Goal: Task Accomplishment & Management: Use online tool/utility

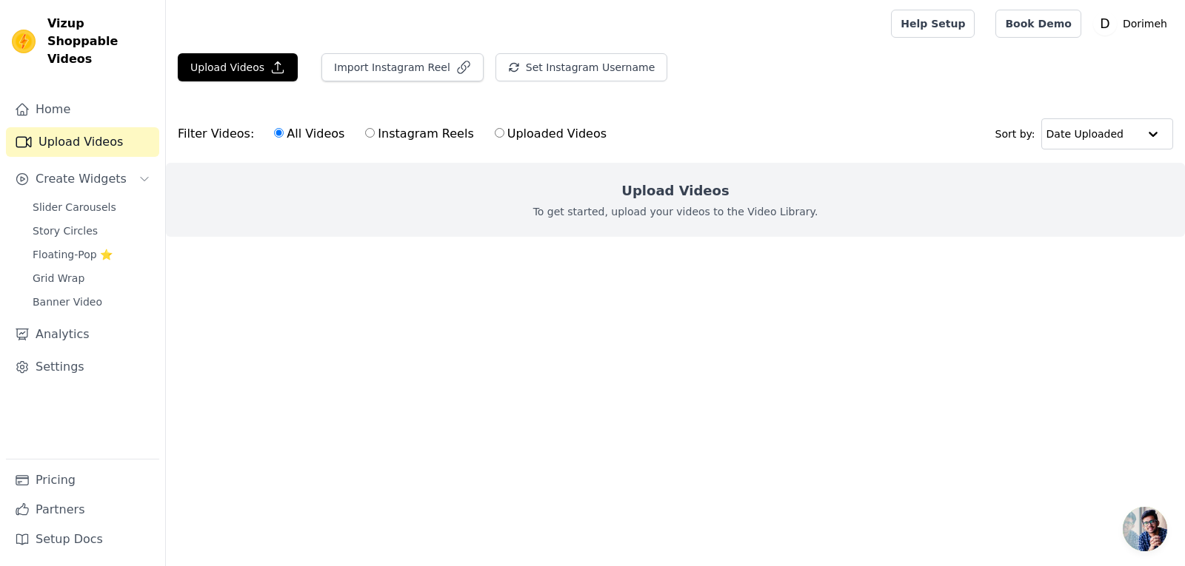
click at [1143, 515] on span "Open chat" at bounding box center [1145, 529] width 44 height 44
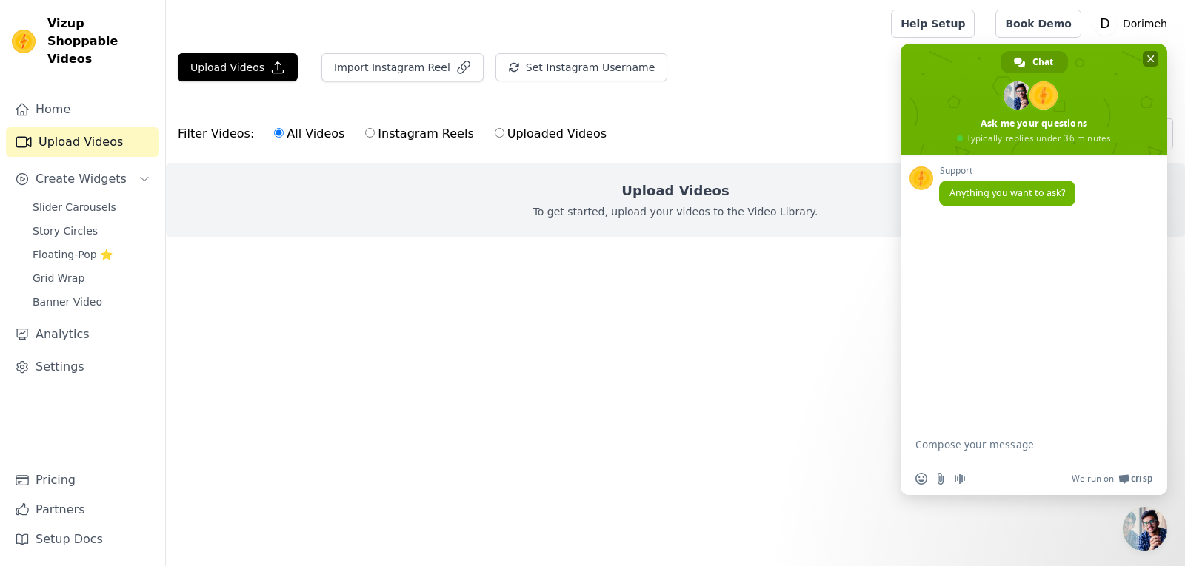
click at [1152, 53] on span "Close chat" at bounding box center [1150, 59] width 16 height 16
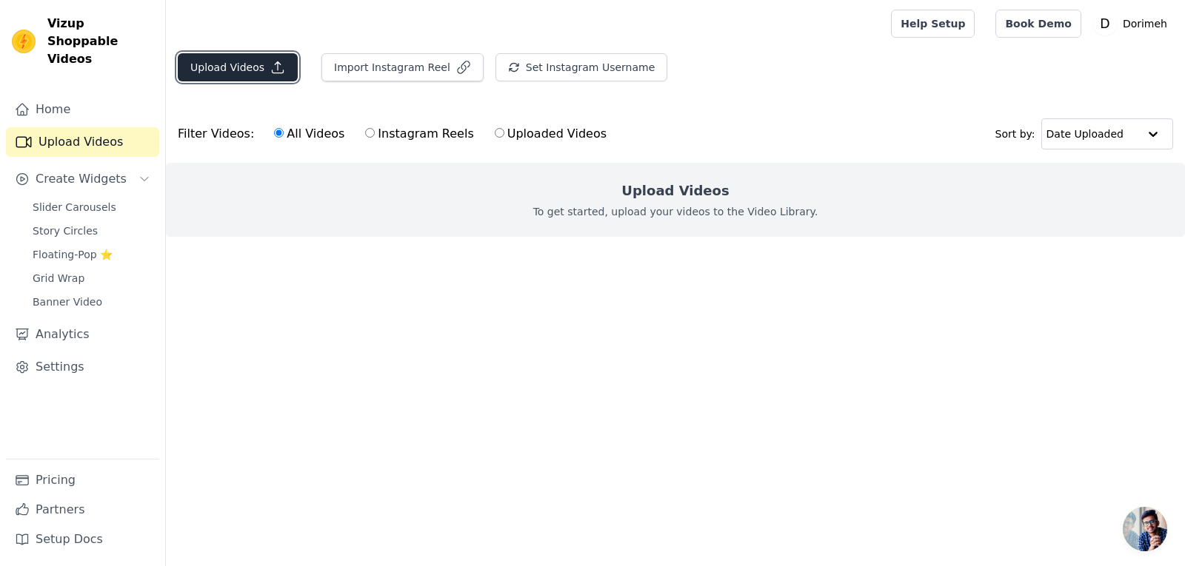
click at [270, 66] on icon "button" at bounding box center [277, 67] width 15 height 15
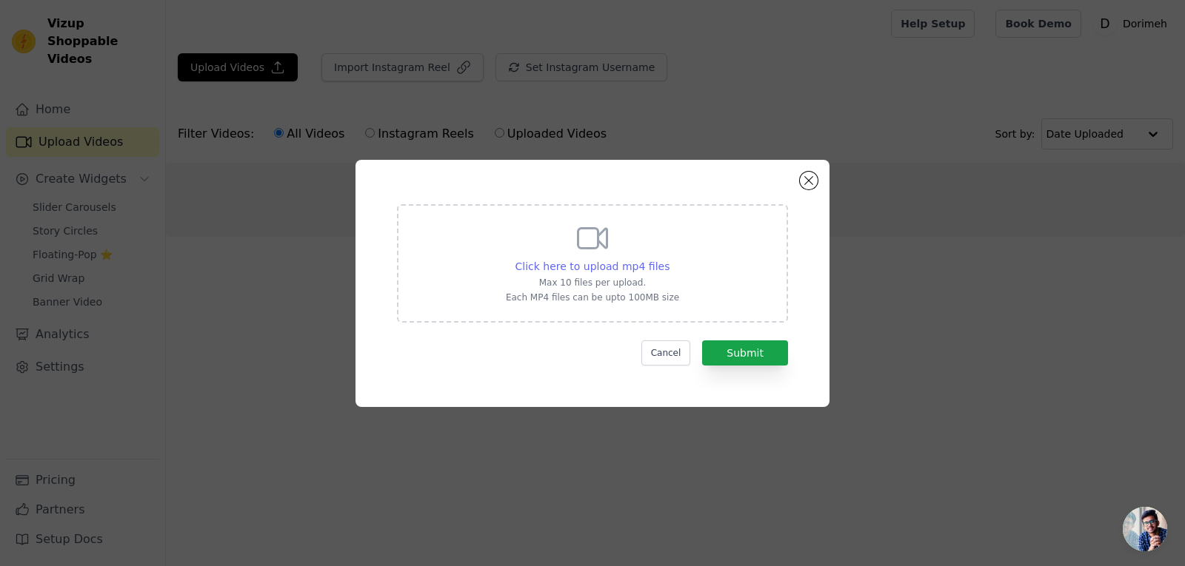
click at [570, 271] on span "Click here to upload mp4 files" at bounding box center [592, 267] width 155 height 12
click at [669, 259] on input "Click here to upload mp4 files Max 10 files per upload. Each MP4 files can be u…" at bounding box center [669, 258] width 1 height 1
type input "C:\fakepath\Reel 04.mp4"
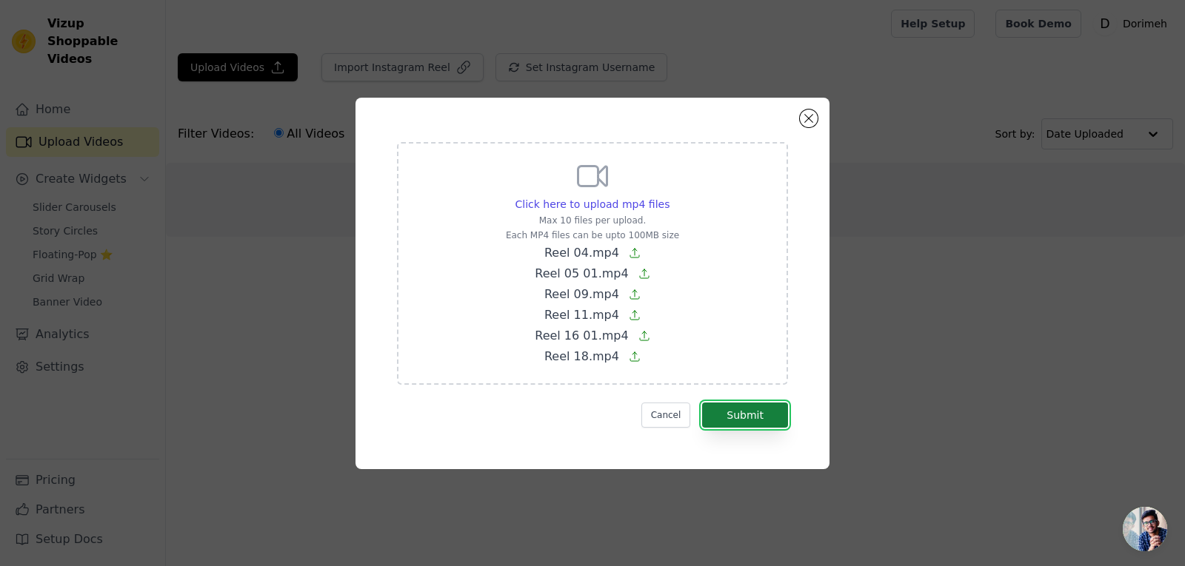
click at [769, 405] on button "Submit" at bounding box center [745, 415] width 86 height 25
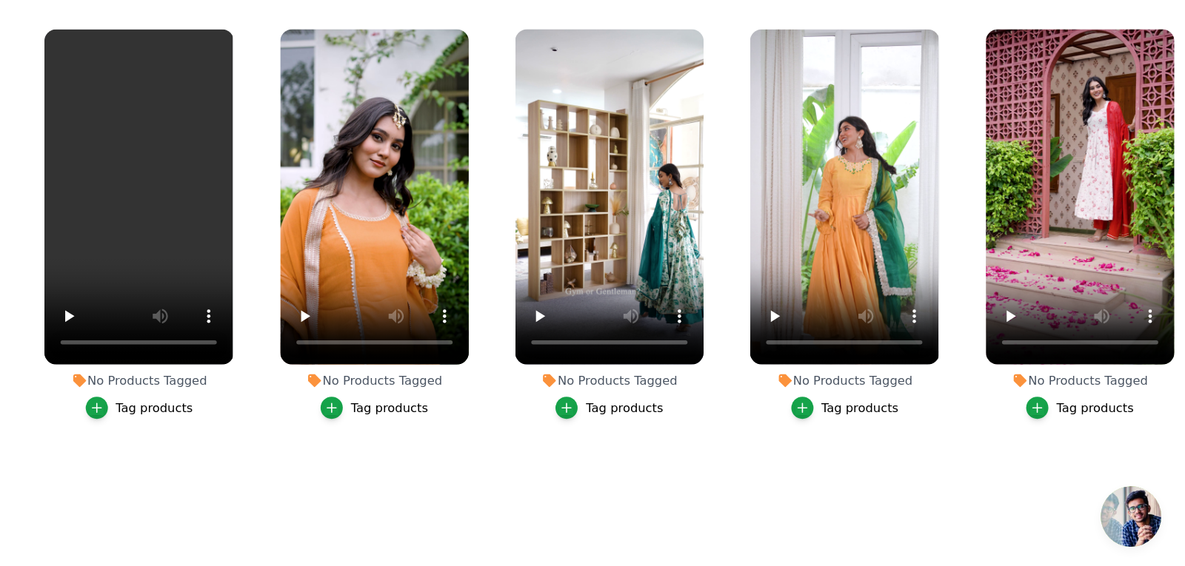
click at [433, 449] on div "Tag products" at bounding box center [427, 450] width 57 height 12
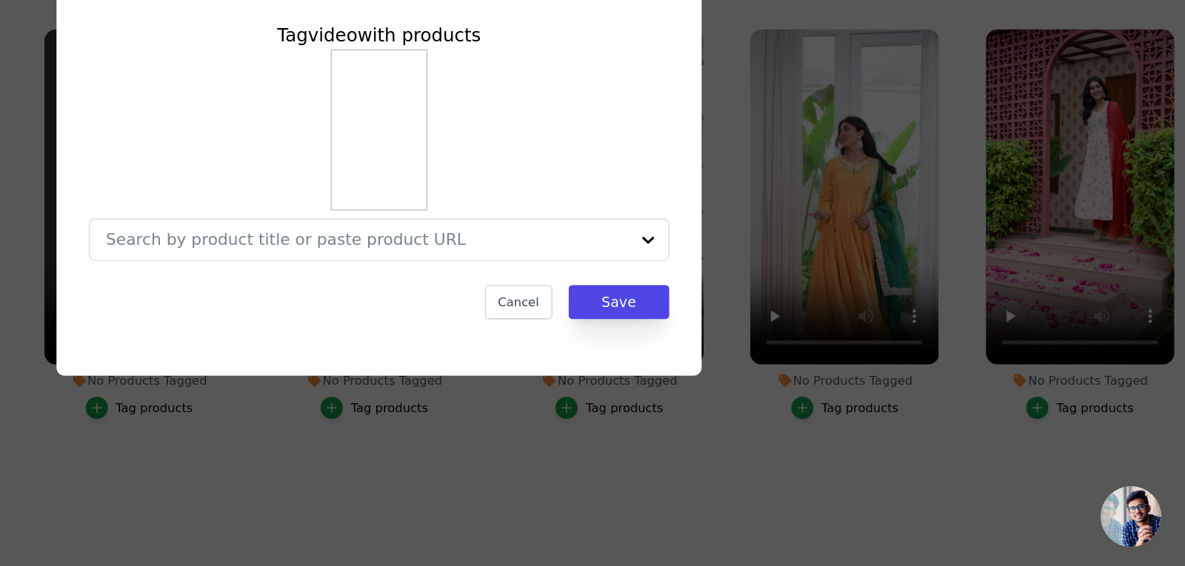
click at [775, 471] on div "Tag video with products Cancel Save" at bounding box center [592, 283] width 1185 height 566
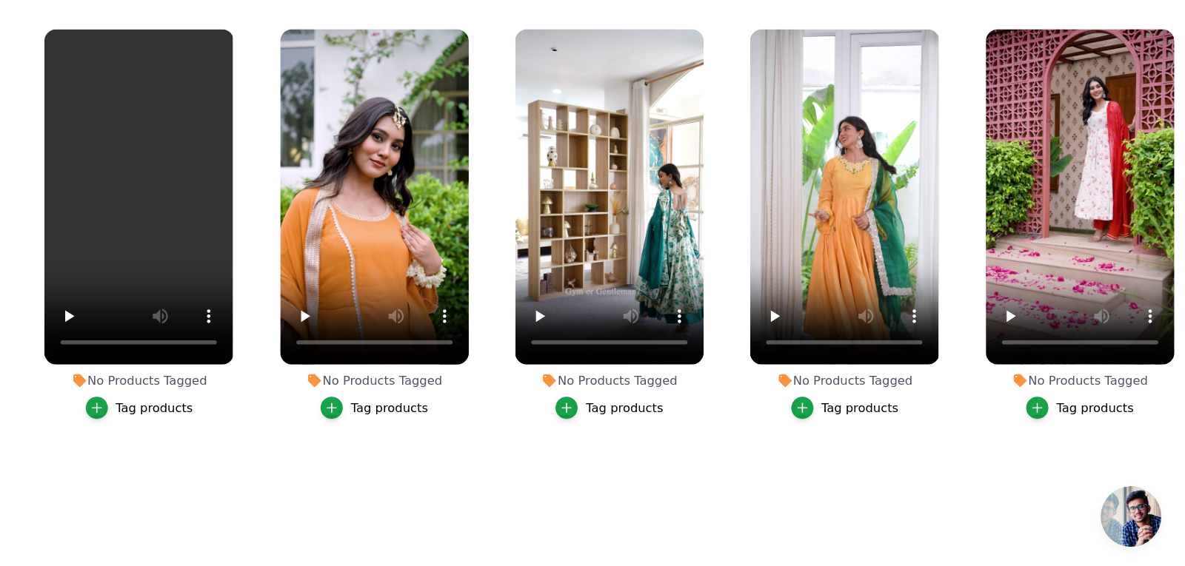
click at [1102, 454] on div "Tag products" at bounding box center [1118, 450] width 57 height 12
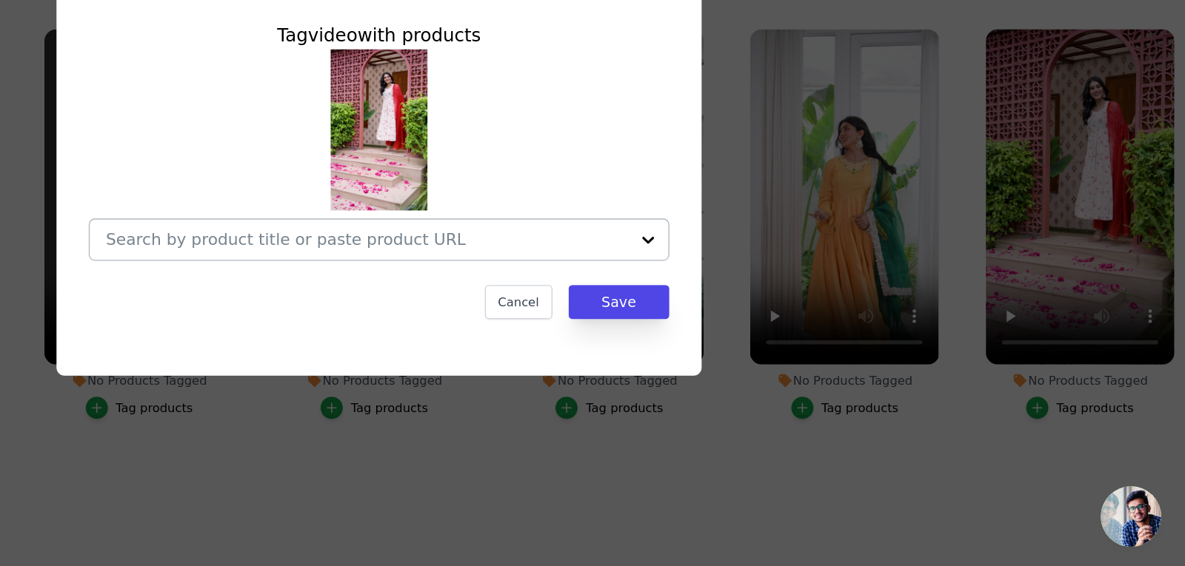
click at [589, 329] on input "No Products Tagged Tag video with products Cancel Save Tag products" at bounding box center [584, 325] width 384 height 14
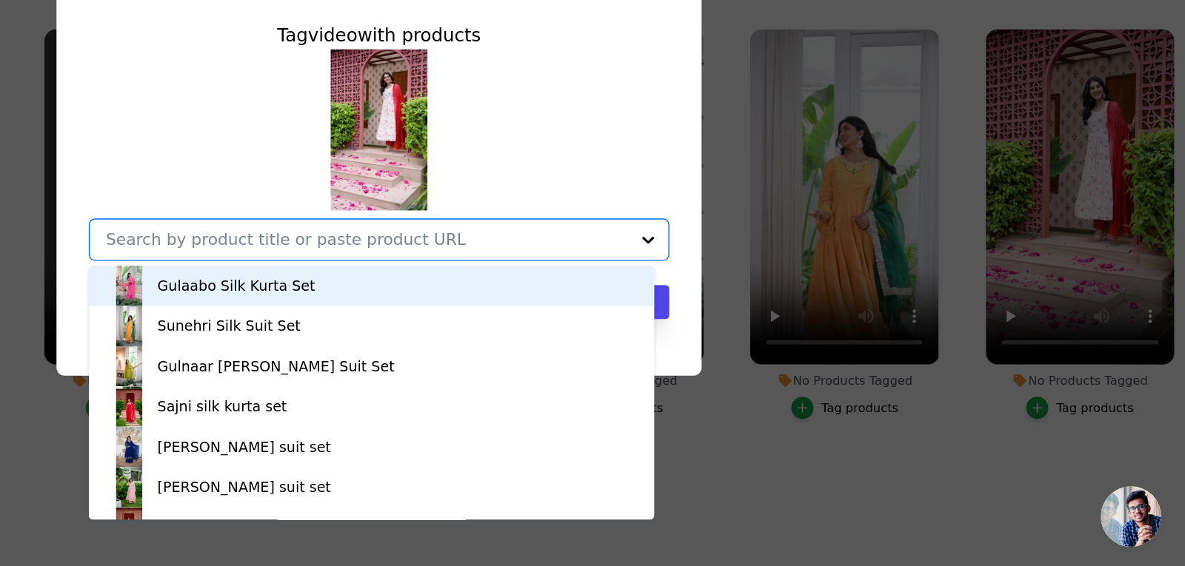
paste input "Ruby Cotton Suit set"
type input "Ruby Cotton Suit set"
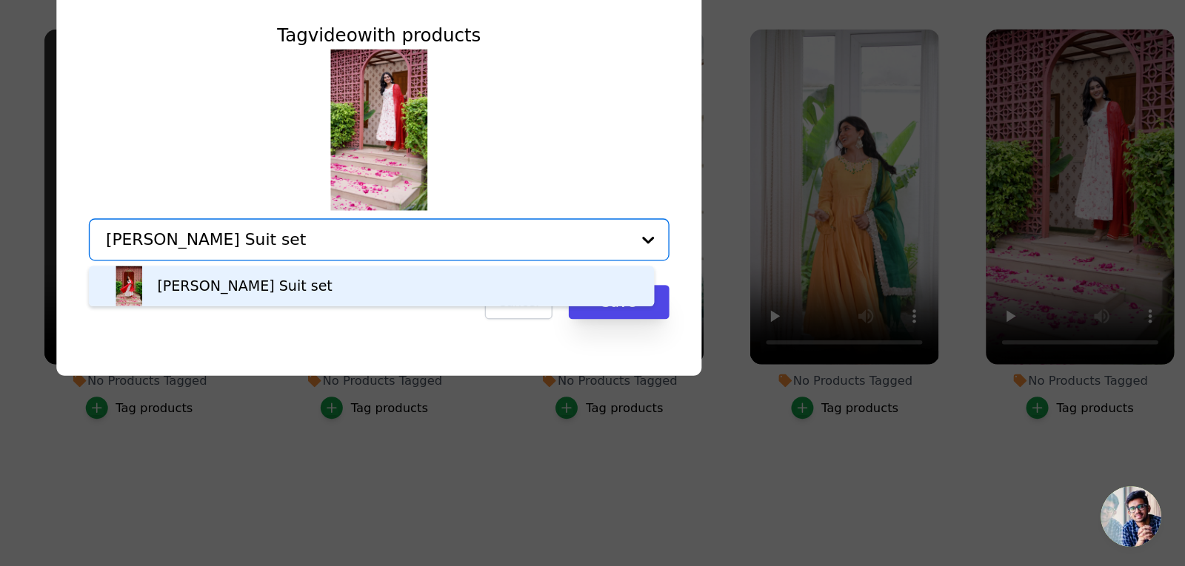
click at [557, 364] on div "Ruby Cotton Suit set" at bounding box center [587, 360] width 386 height 30
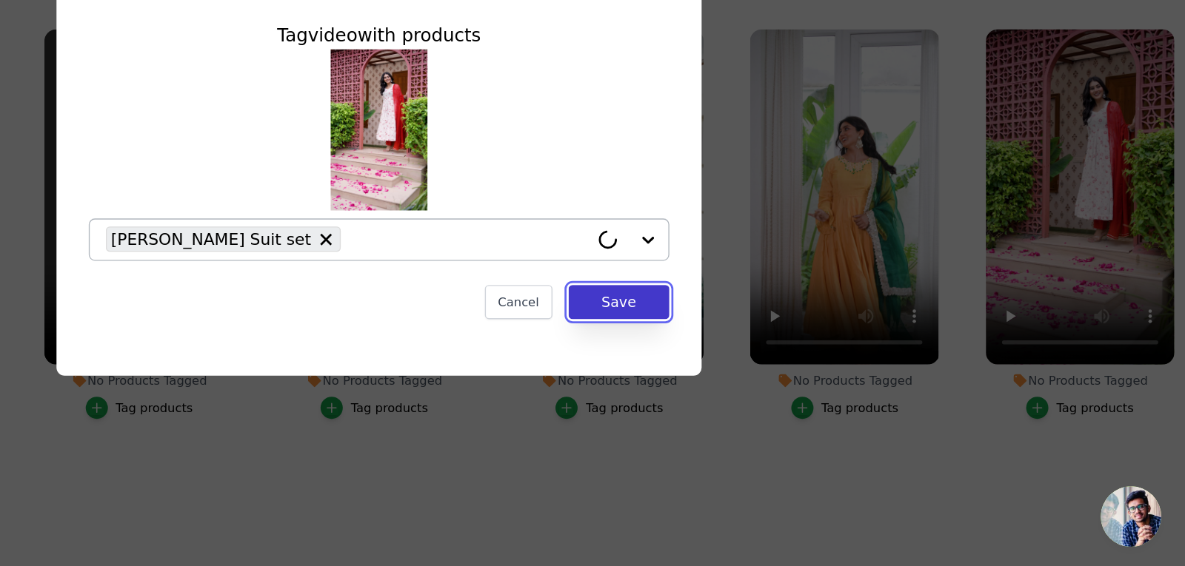
click at [781, 372] on button "Save" at bounding box center [769, 371] width 74 height 25
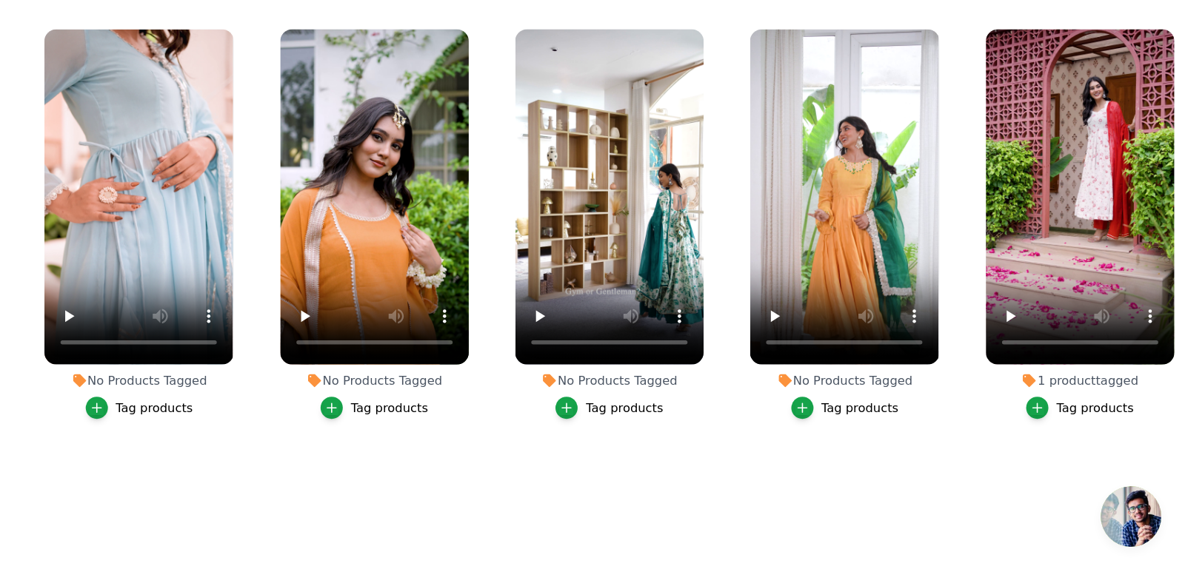
click at [955, 449] on div "Tag products" at bounding box center [945, 450] width 57 height 12
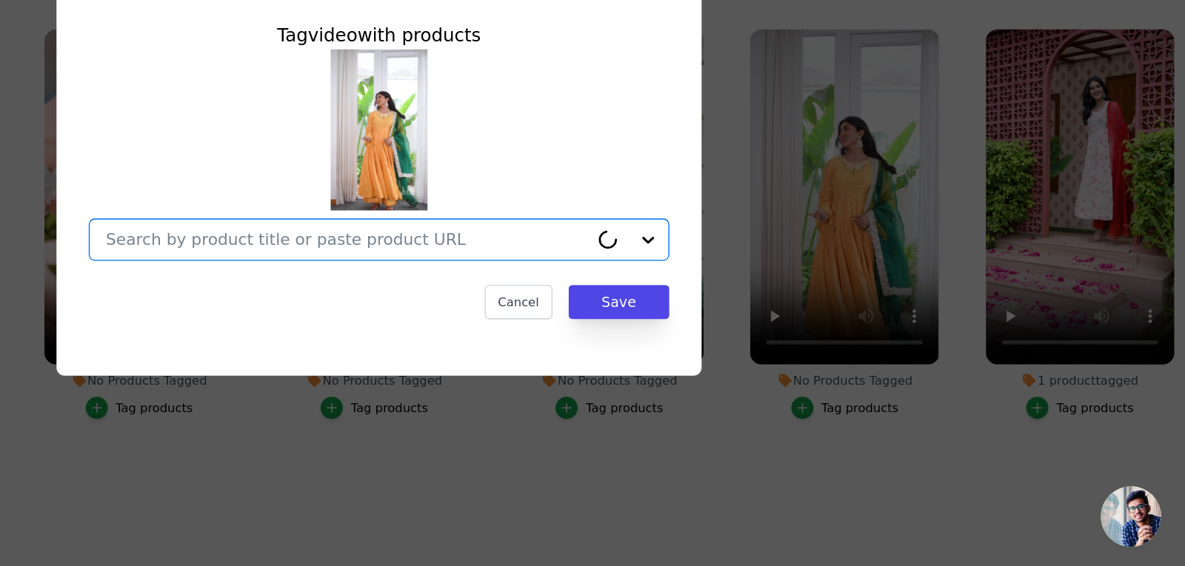
click at [653, 324] on input "No Products Tagged Tag video with products Option undefined, selected. Cancel S…" at bounding box center [569, 325] width 354 height 14
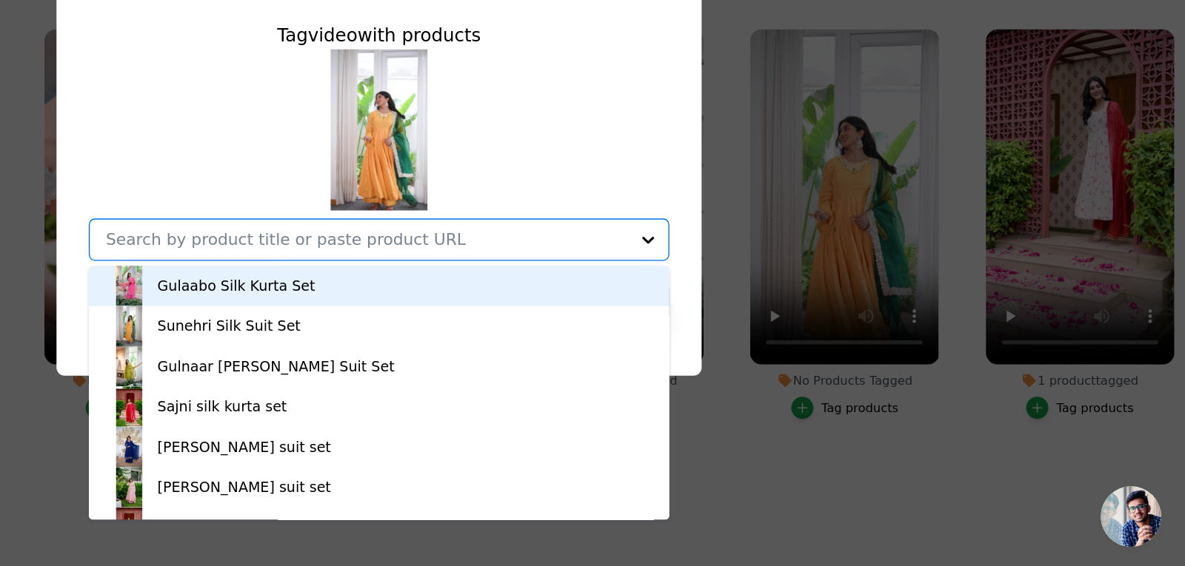
paste input "Sunehri Silk Suit Set"
type input "Sunehri Silk Suit Set"
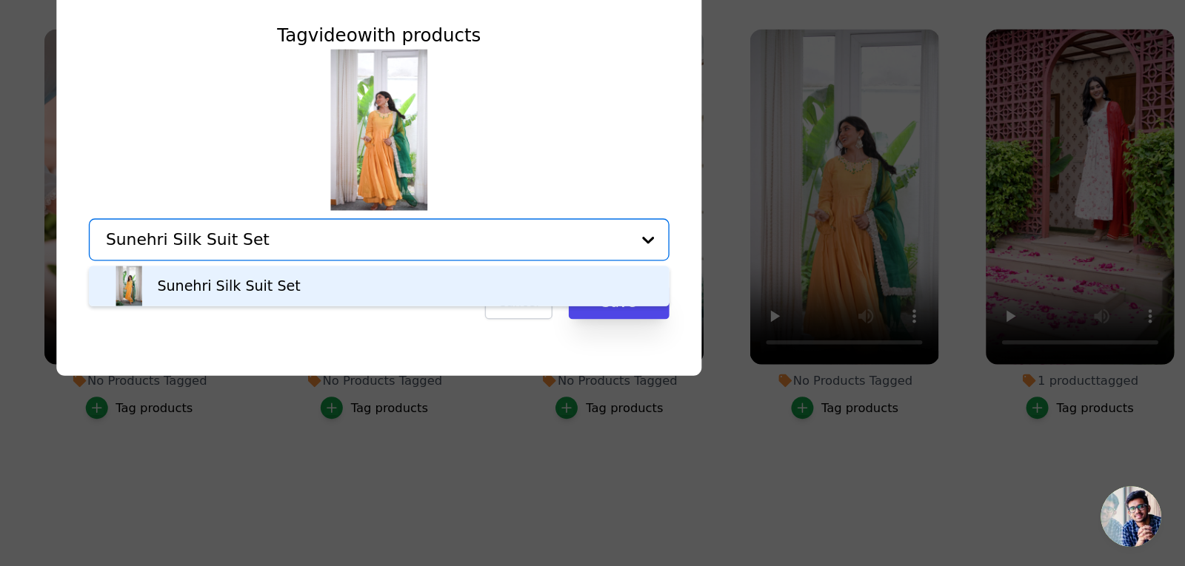
click at [553, 361] on div "Sunehri Silk Suit Set" at bounding box center [592, 360] width 397 height 30
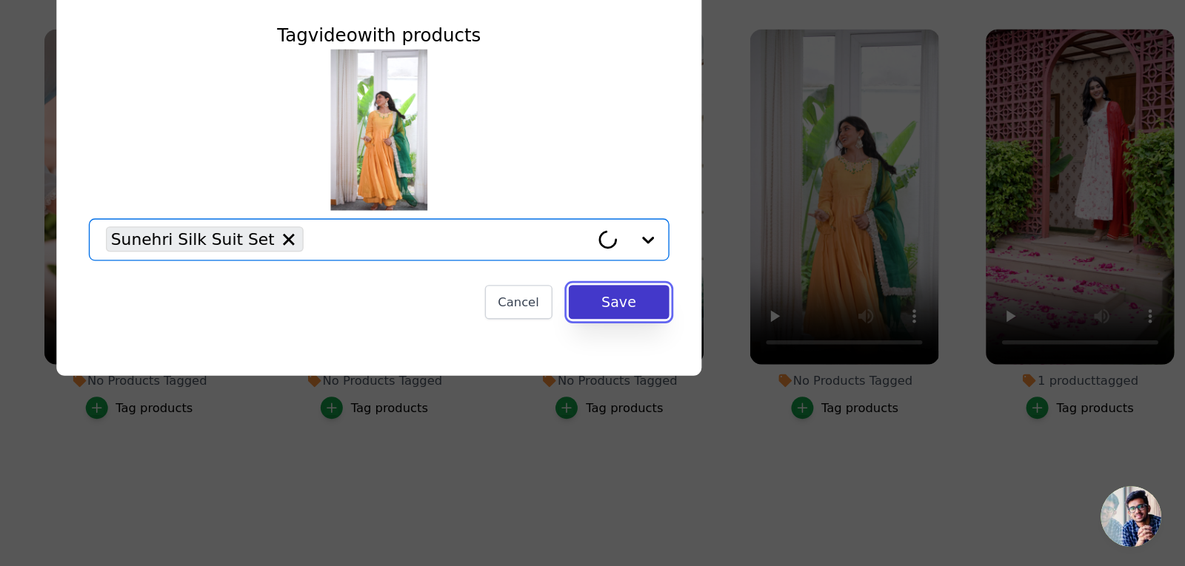
click at [746, 369] on button "Save" at bounding box center [769, 371] width 74 height 25
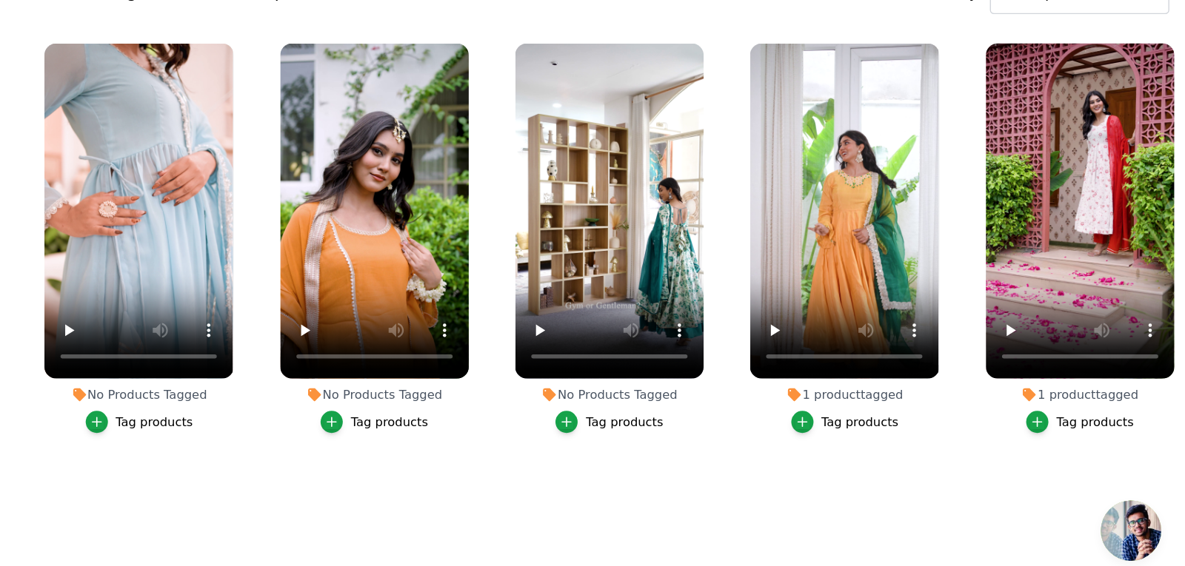
click at [752, 454] on div "Tag products" at bounding box center [772, 450] width 57 height 12
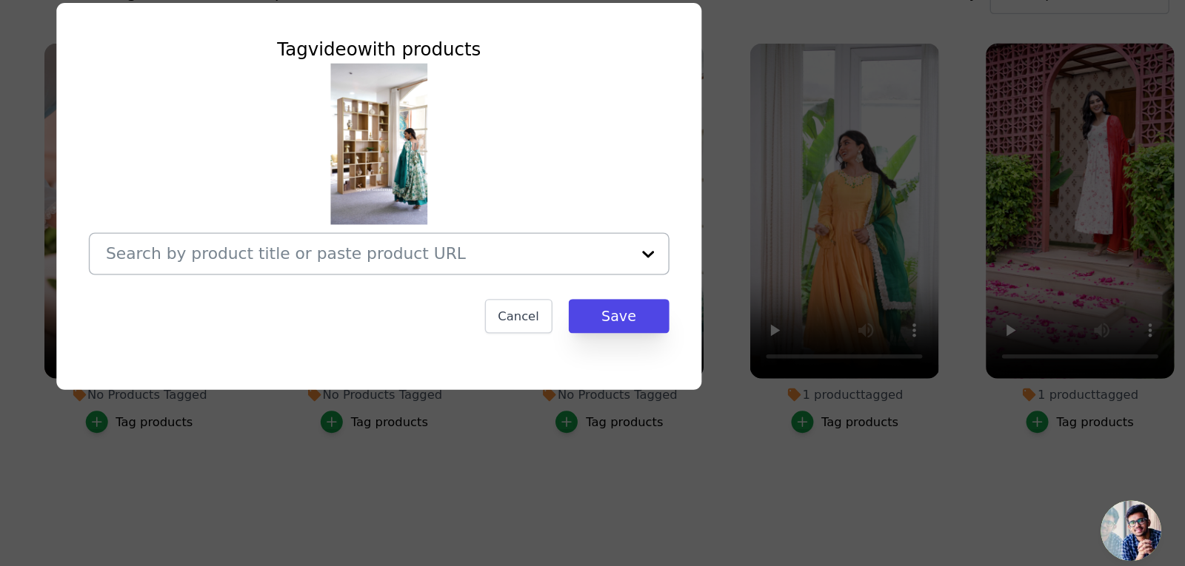
click at [651, 338] on div at bounding box center [584, 326] width 384 height 30
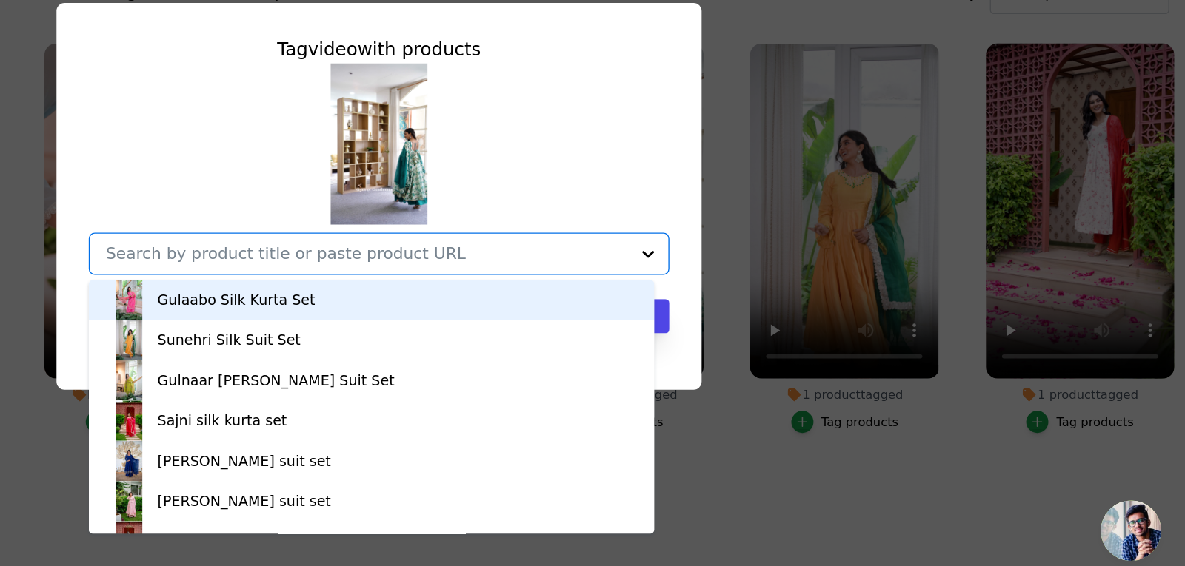
paste input "Preety green suit set"
type input "Preety green suit set"
click at [746, 275] on div "Gulaabo Silk Kurta Set Sunehri Silk Suit Set Gulnaar Georgette Suit Set Sajni s…" at bounding box center [592, 263] width 426 height 155
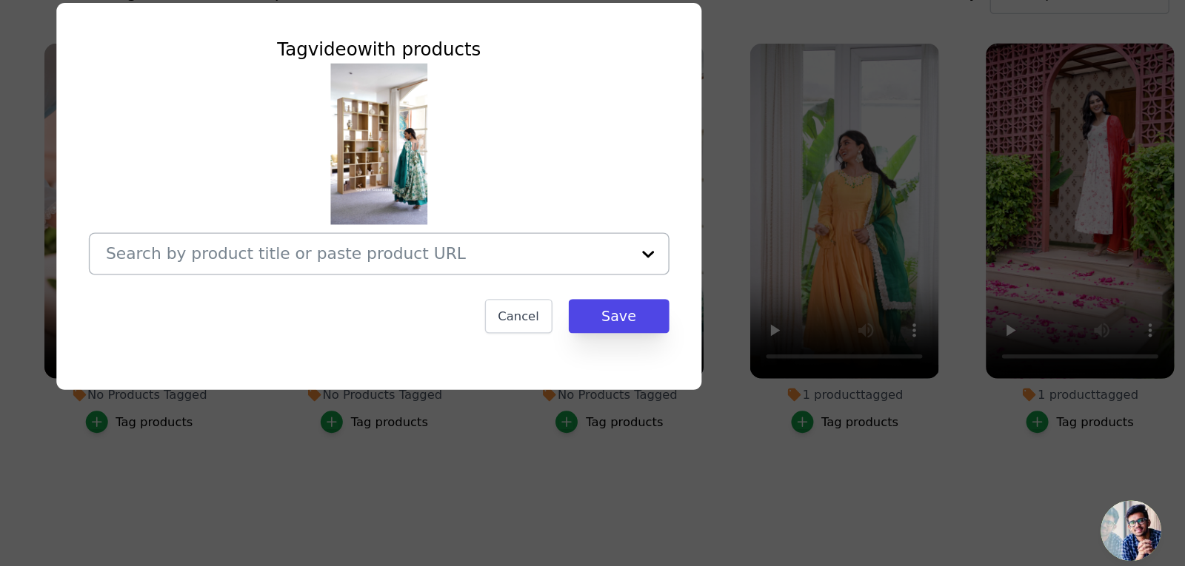
click at [693, 325] on input "No Products Tagged Tag video with products Cancel Save Tag products" at bounding box center [584, 325] width 384 height 14
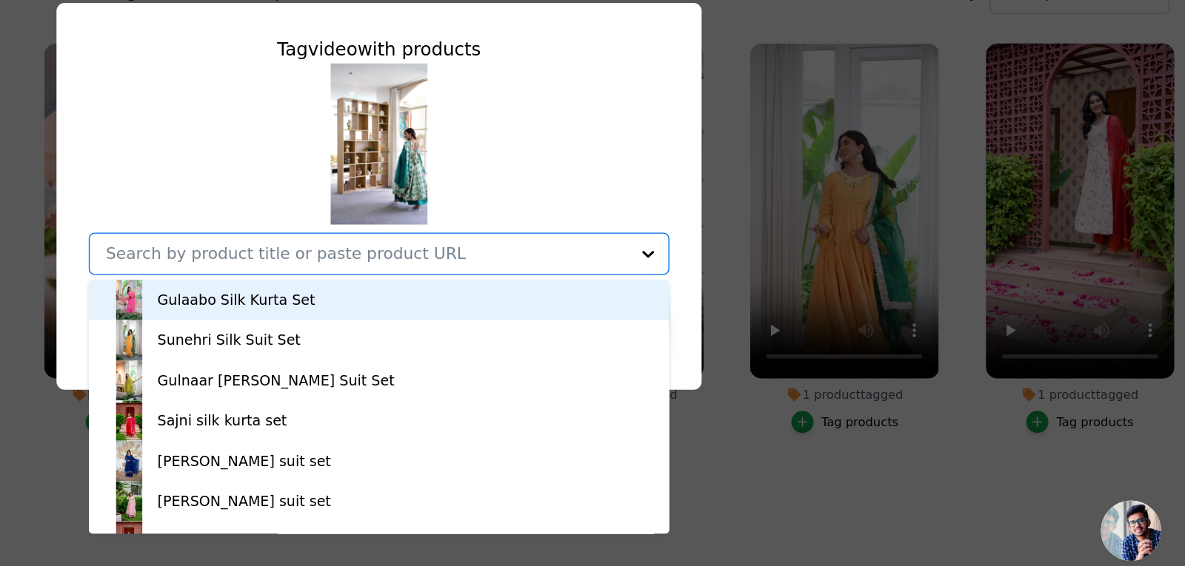
paste input "Preety green suit set"
type input "Preety green suit set"
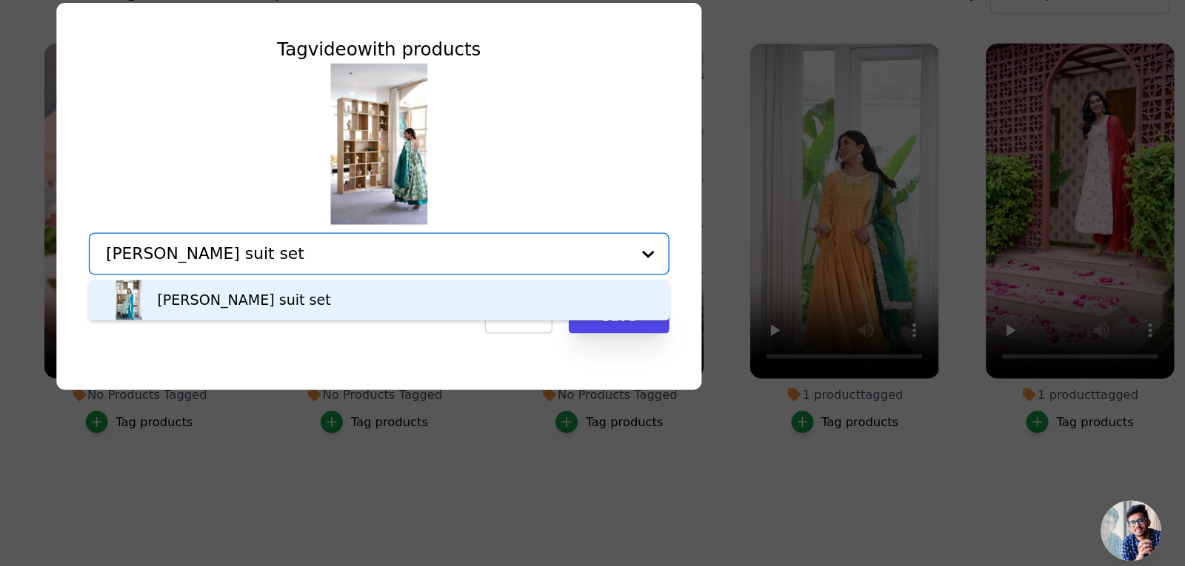
click at [649, 355] on div "Preety green suit set" at bounding box center [592, 360] width 397 height 30
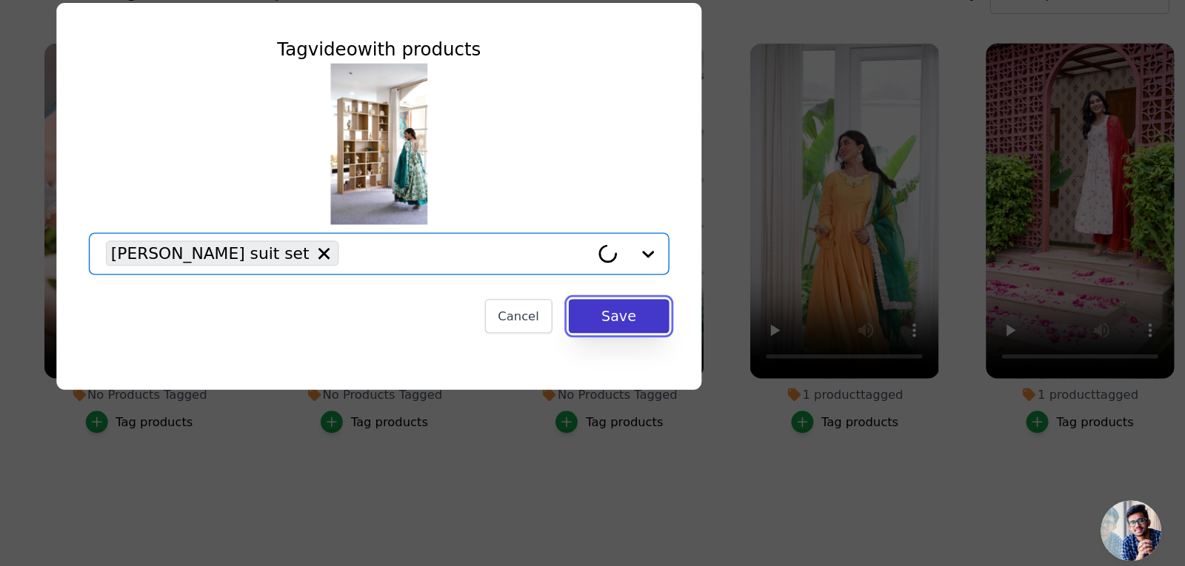
click at [778, 374] on button "Save" at bounding box center [769, 371] width 74 height 25
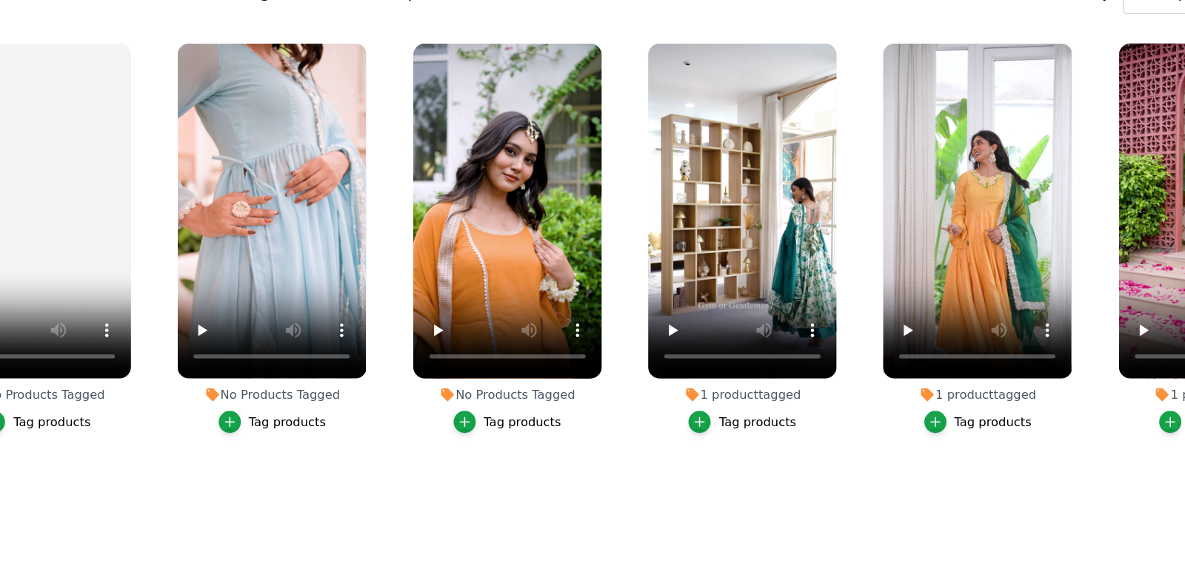
click at [590, 451] on div "Tag products" at bounding box center [600, 450] width 57 height 12
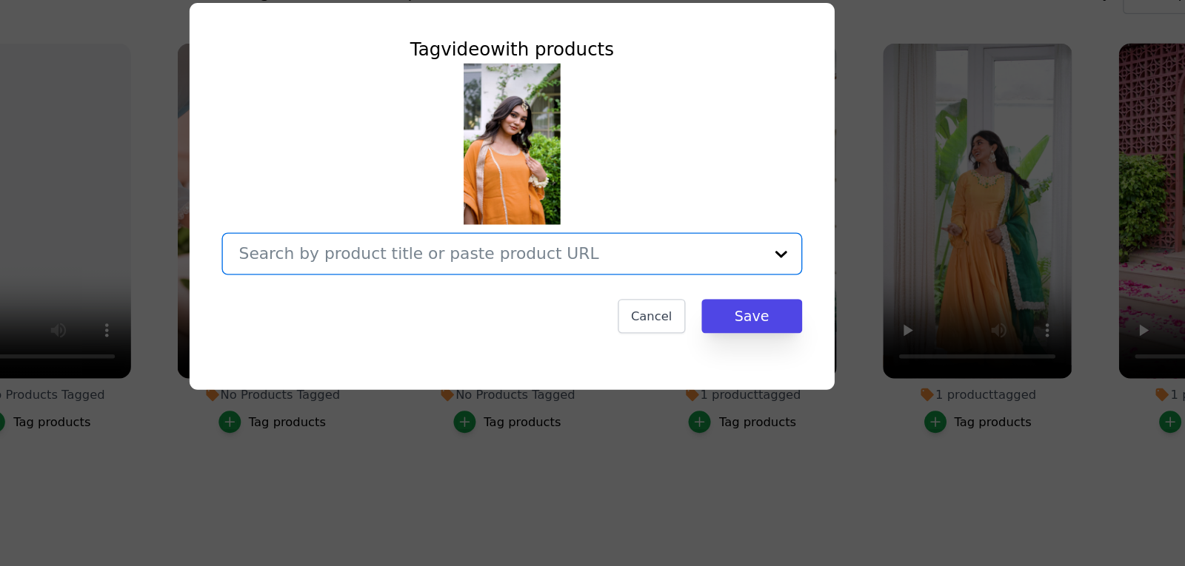
click at [615, 322] on input "No Products Tagged Tag video with products Option undefined, selected. Select i…" at bounding box center [584, 325] width 384 height 14
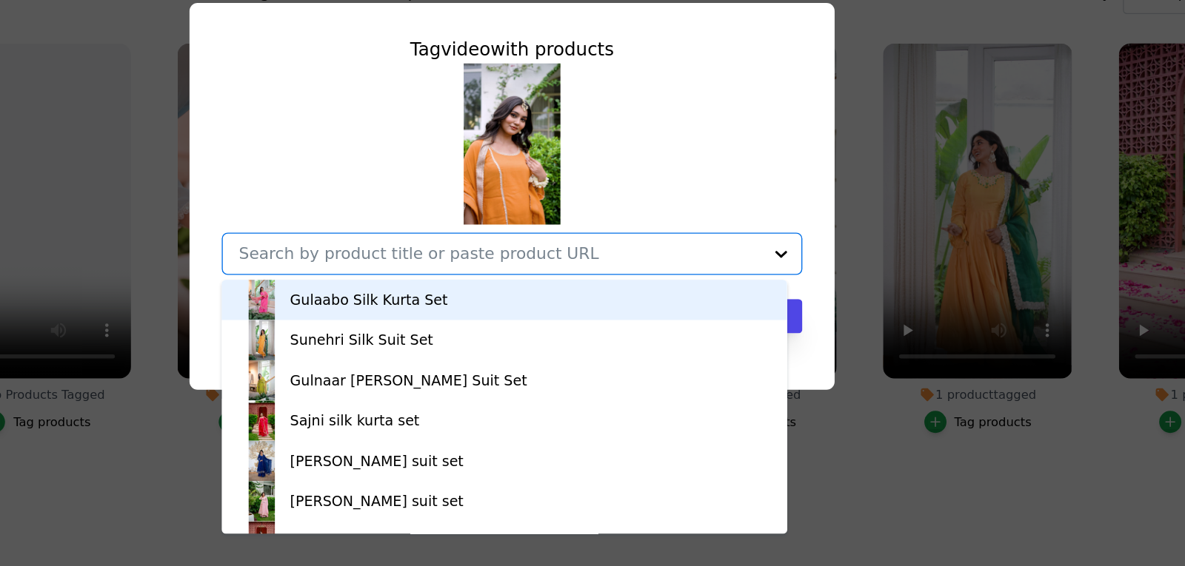
paste input "Kesarika kurta palazzo set"
type input "Kesarika kurta palazzo set"
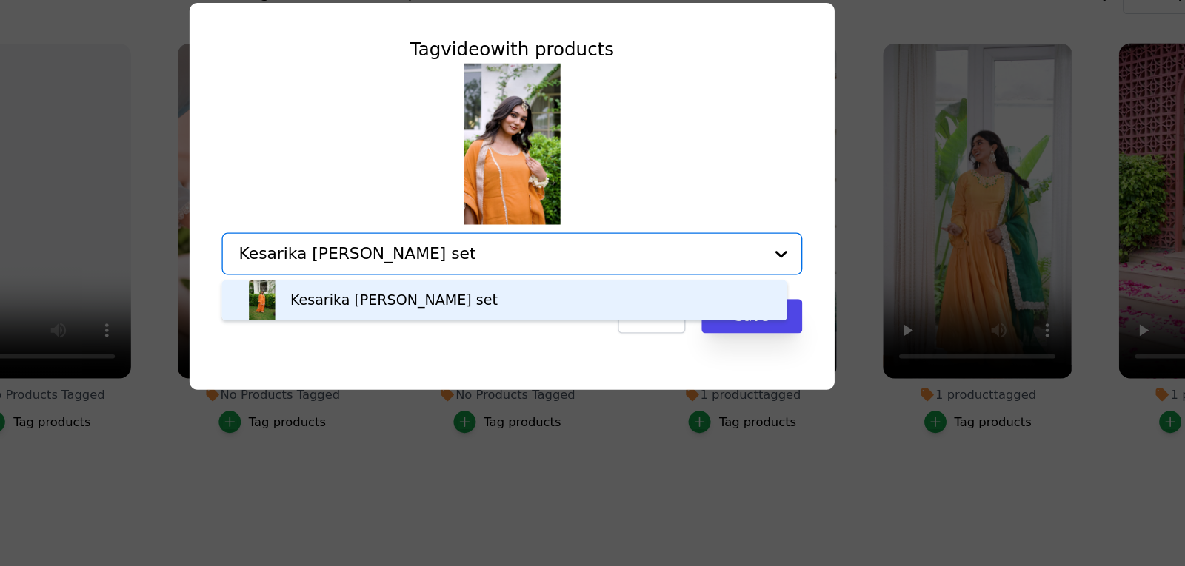
click at [600, 347] on div "Kesarika kurta palazzo set" at bounding box center [587, 360] width 386 height 30
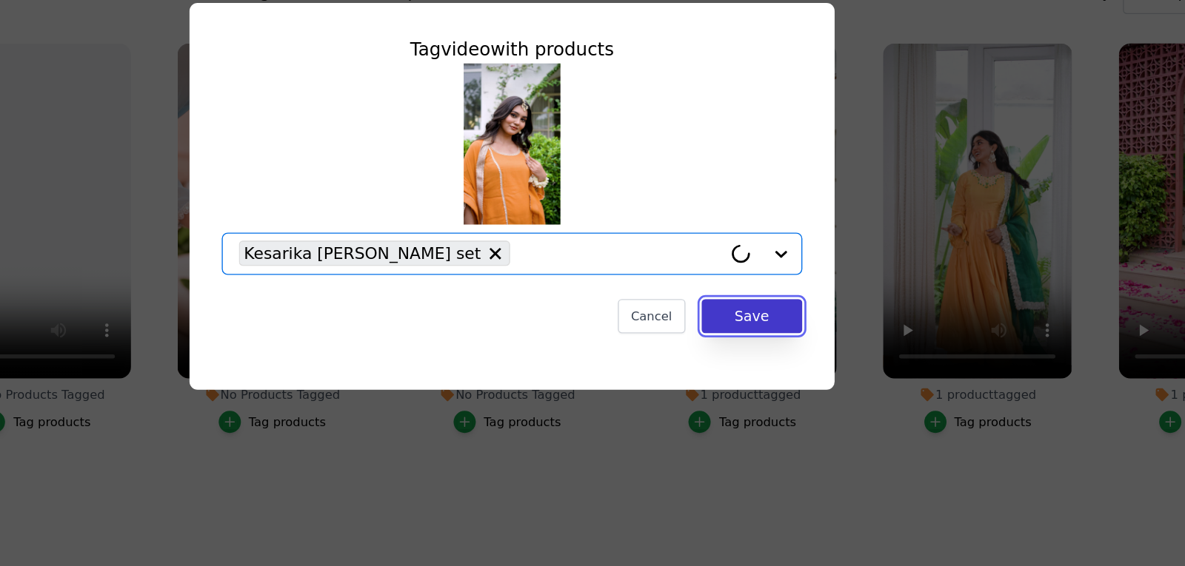
click at [750, 372] on button "Save" at bounding box center [769, 371] width 74 height 25
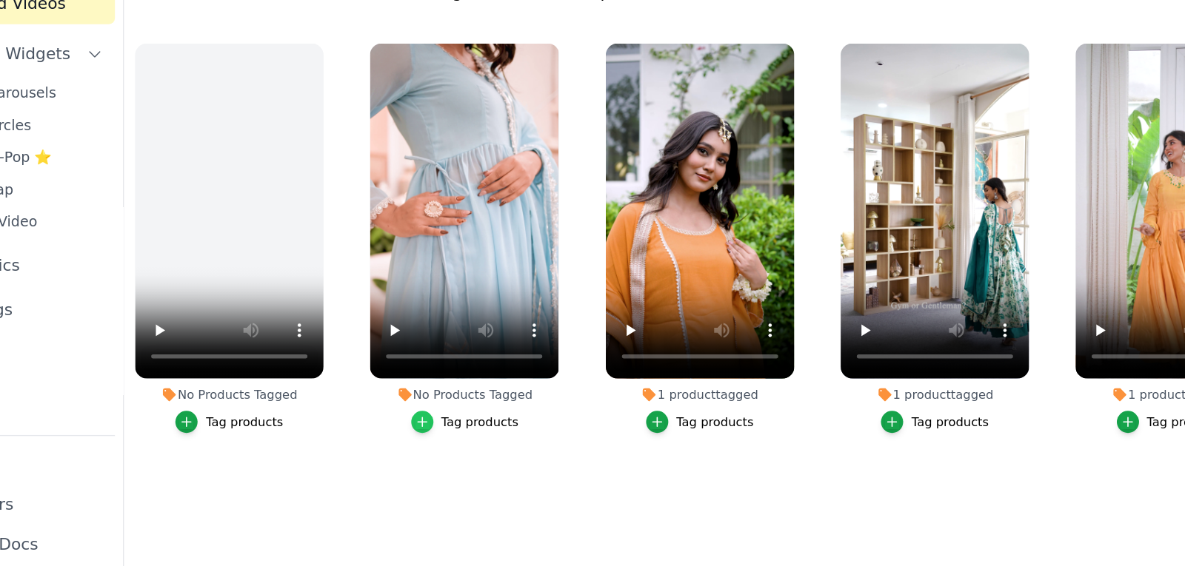
click at [390, 449] on icon "button" at bounding box center [385, 449] width 10 height 10
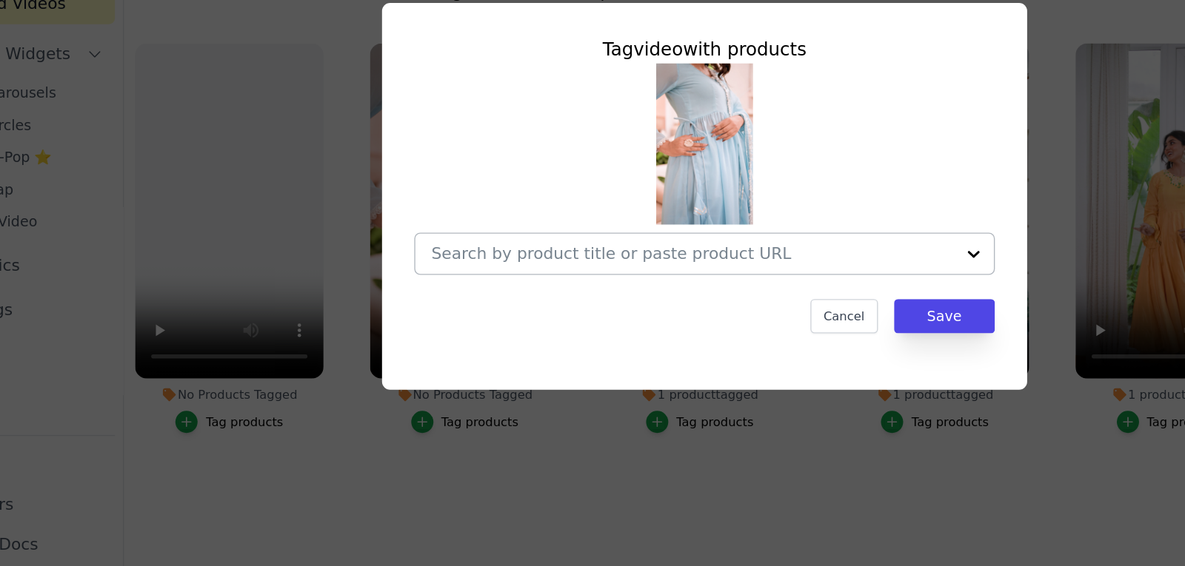
click at [578, 338] on div at bounding box center [584, 326] width 384 height 30
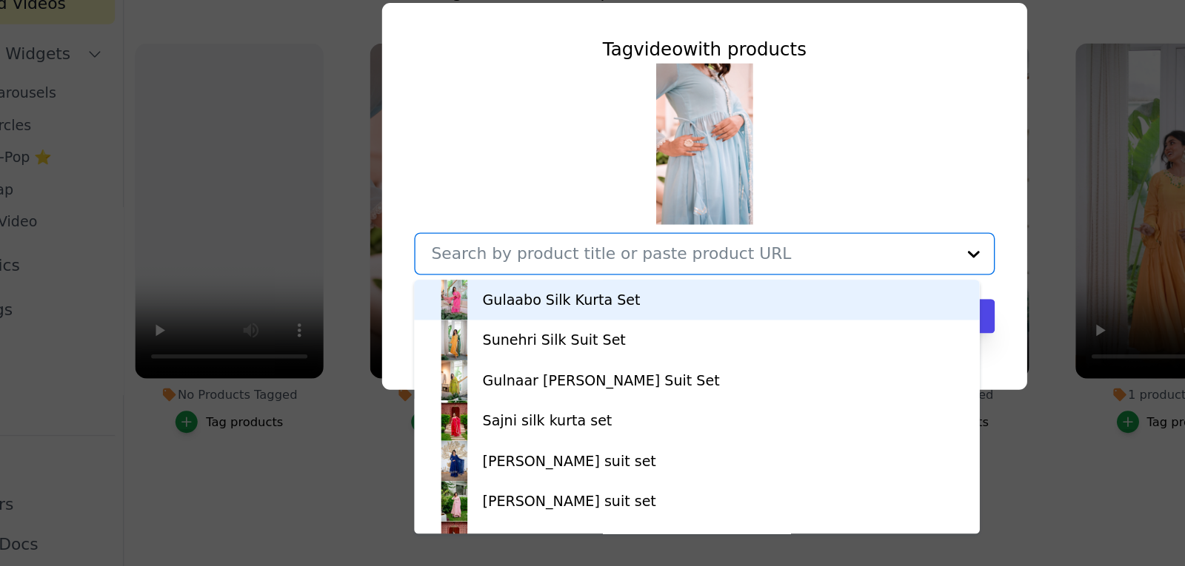
paste input "Indira Blue kurta set"
type input "Indira Blue kurta set"
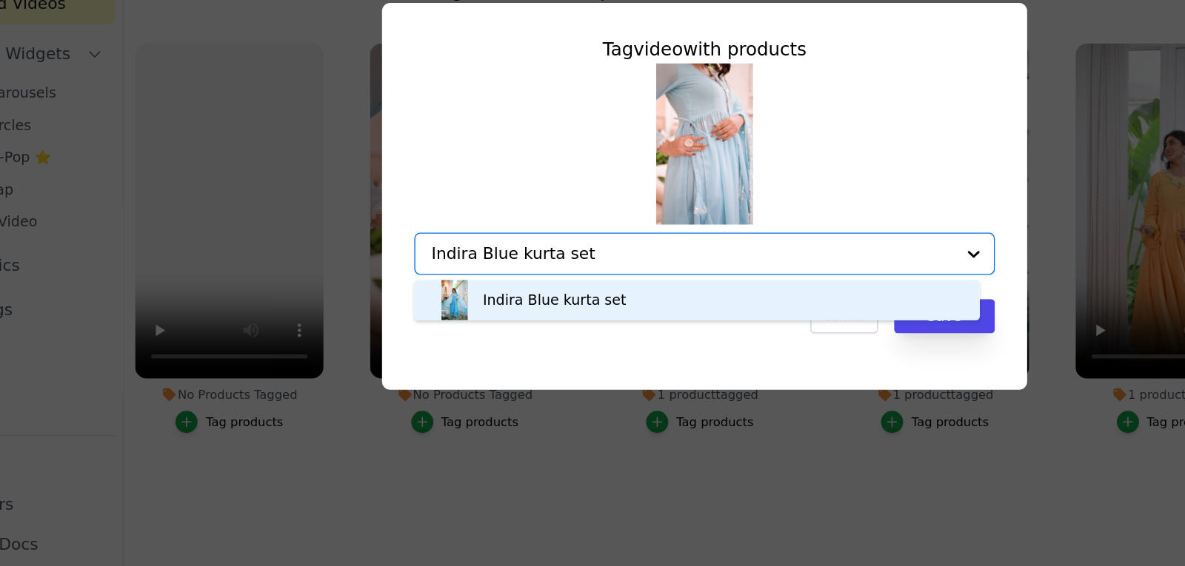
click at [589, 358] on div "Indira Blue kurta set" at bounding box center [587, 360] width 386 height 30
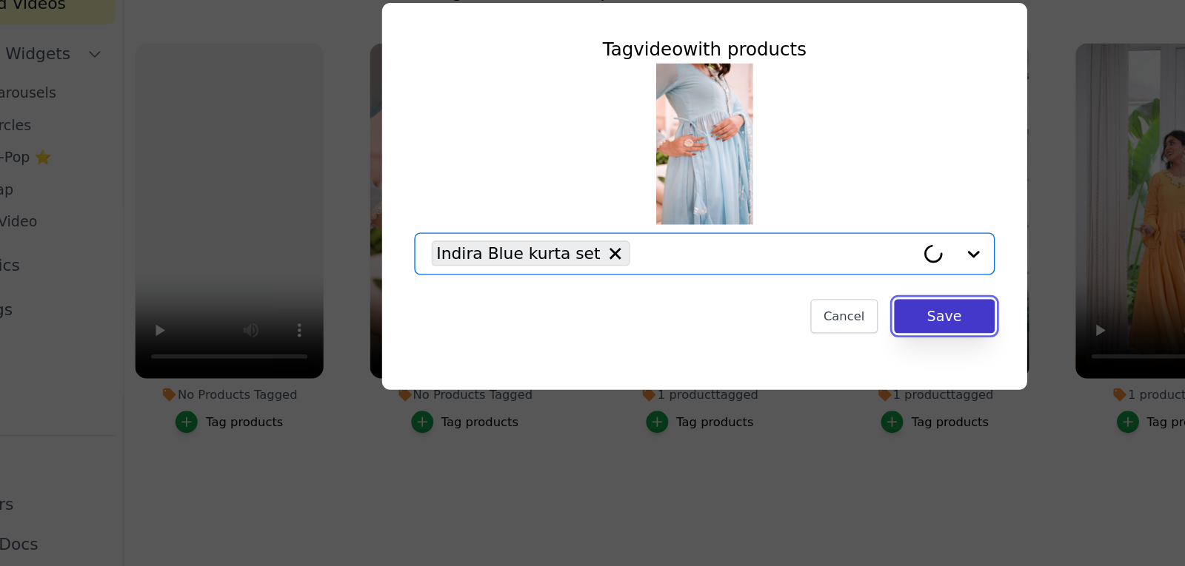
click at [788, 374] on button "Save" at bounding box center [769, 371] width 74 height 25
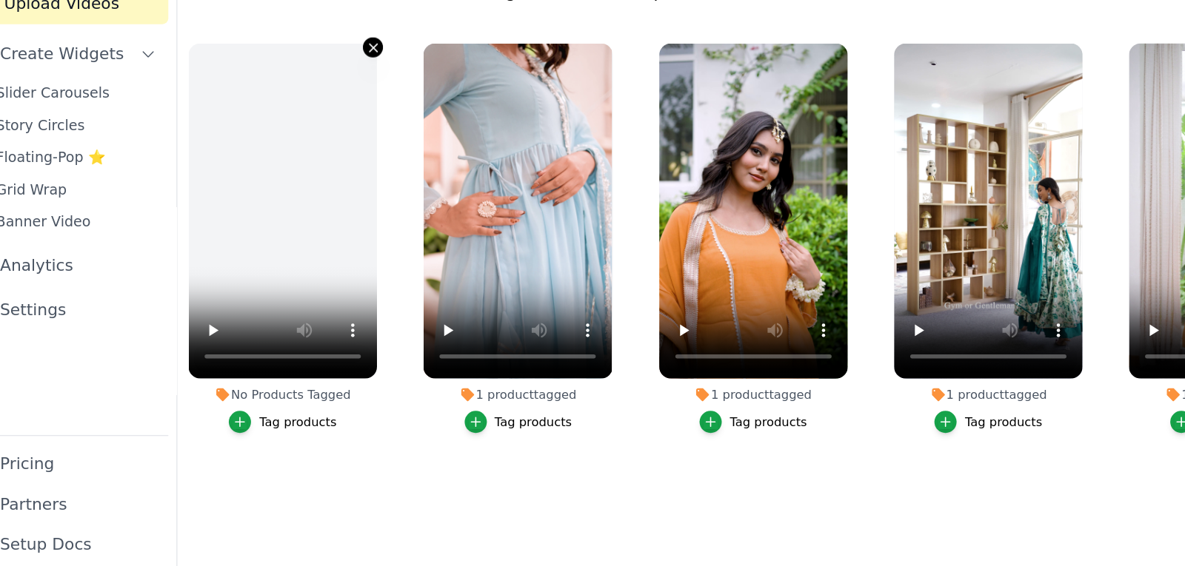
click at [311, 175] on icon "button" at bounding box center [310, 174] width 6 height 6
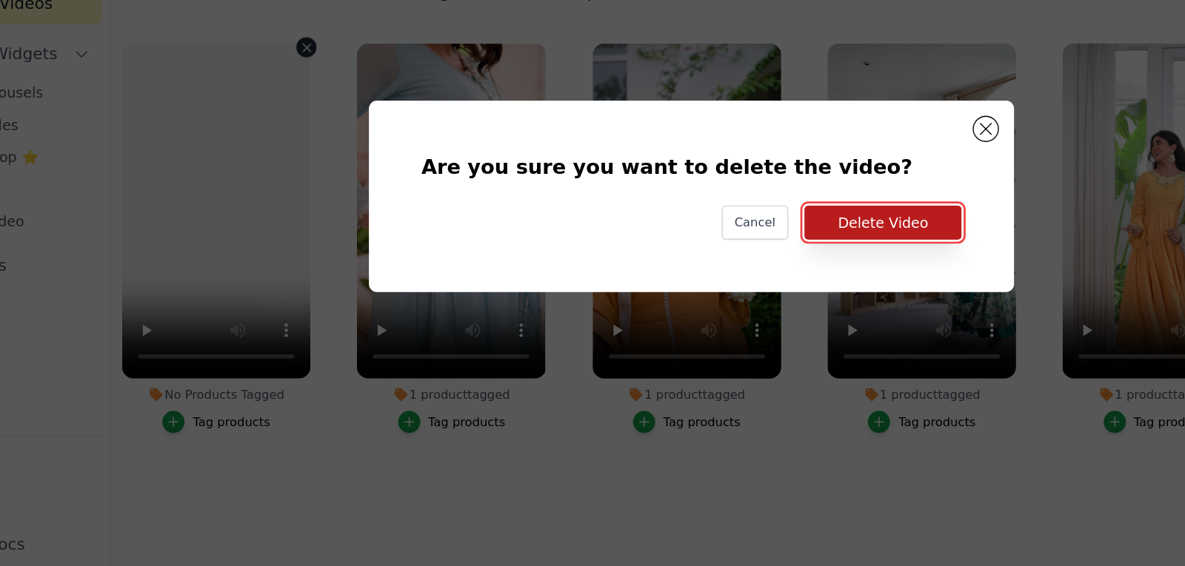
click at [745, 301] on button "Delete Video" at bounding box center [733, 302] width 116 height 25
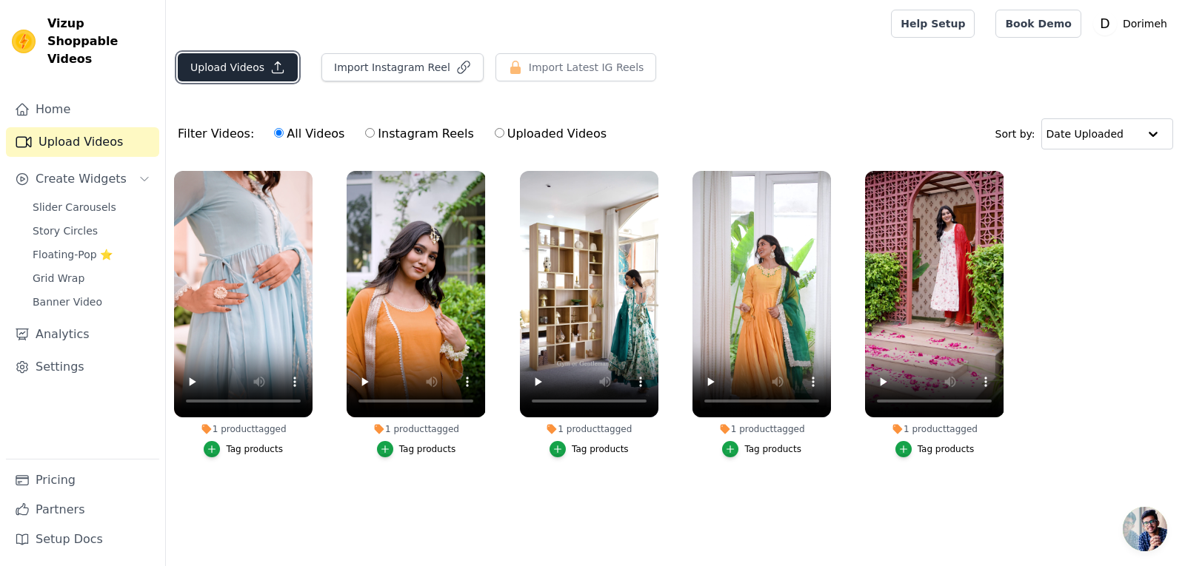
click at [251, 73] on button "Upload Videos" at bounding box center [238, 67] width 120 height 28
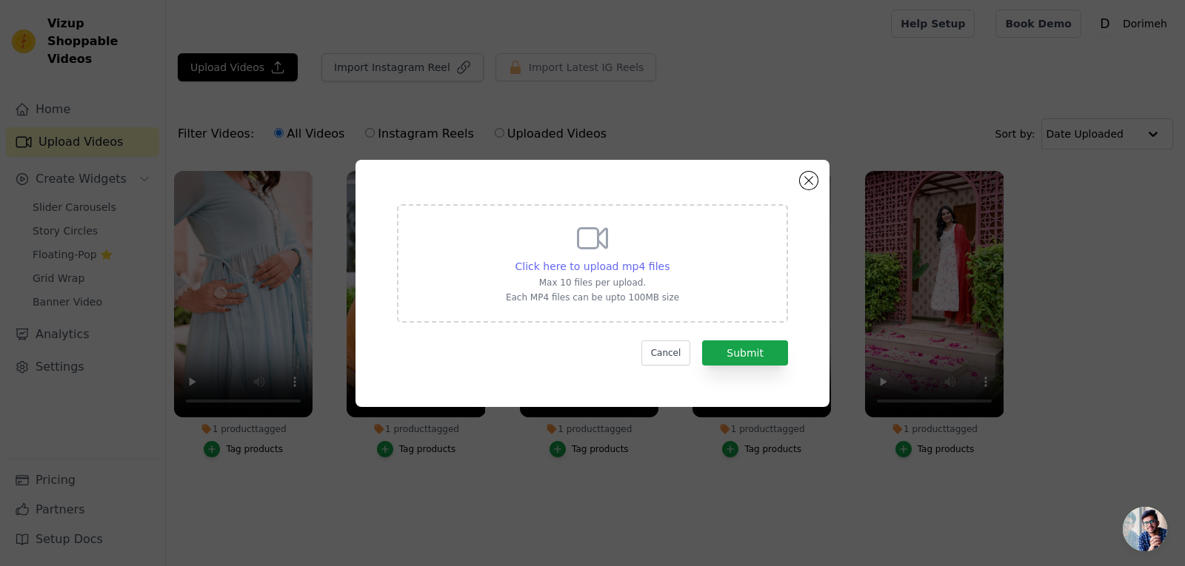
click at [603, 261] on span "Click here to upload mp4 files" at bounding box center [592, 267] width 155 height 12
click at [669, 259] on input "Click here to upload mp4 files Max 10 files per upload. Each MP4 files can be u…" at bounding box center [669, 258] width 1 height 1
type input "C:\fakepath\Reel 20.mp4"
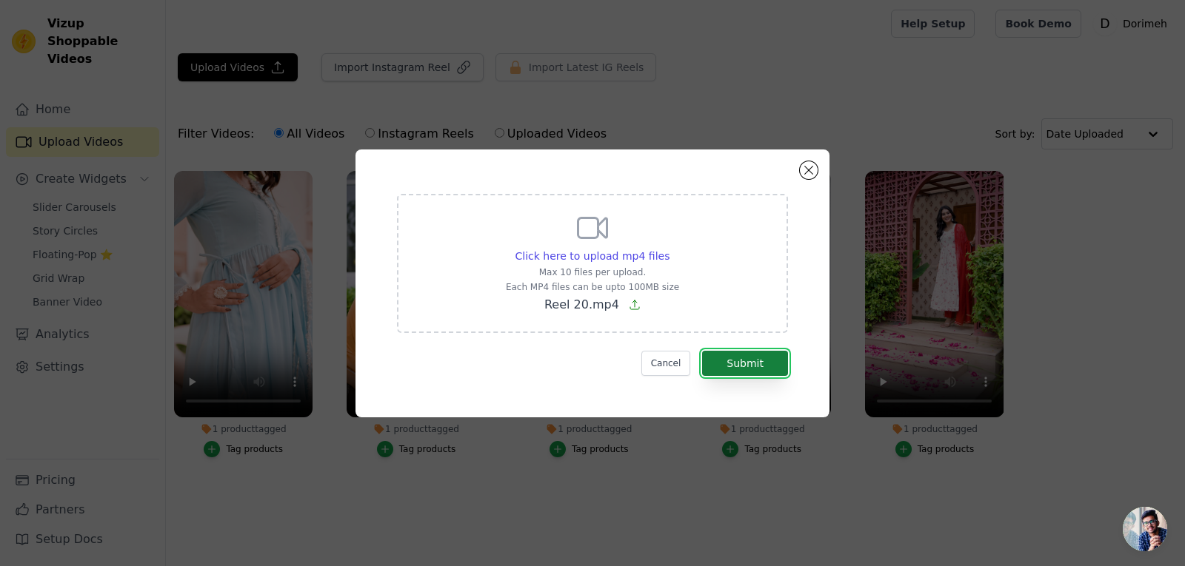
click at [740, 356] on button "Submit" at bounding box center [745, 363] width 86 height 25
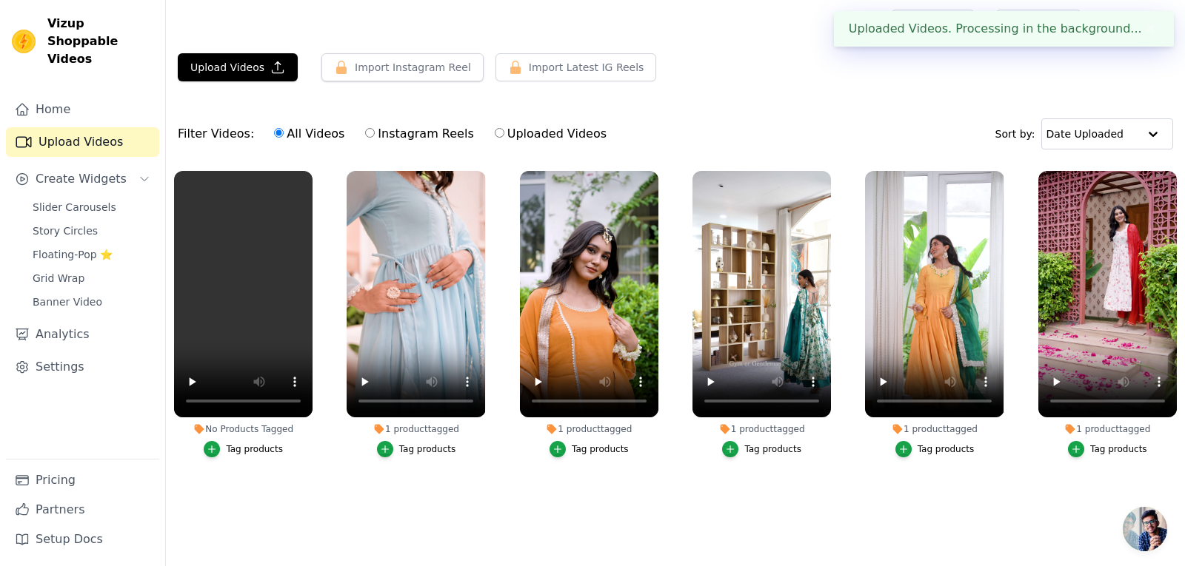
click at [248, 453] on div "Tag products" at bounding box center [254, 450] width 57 height 12
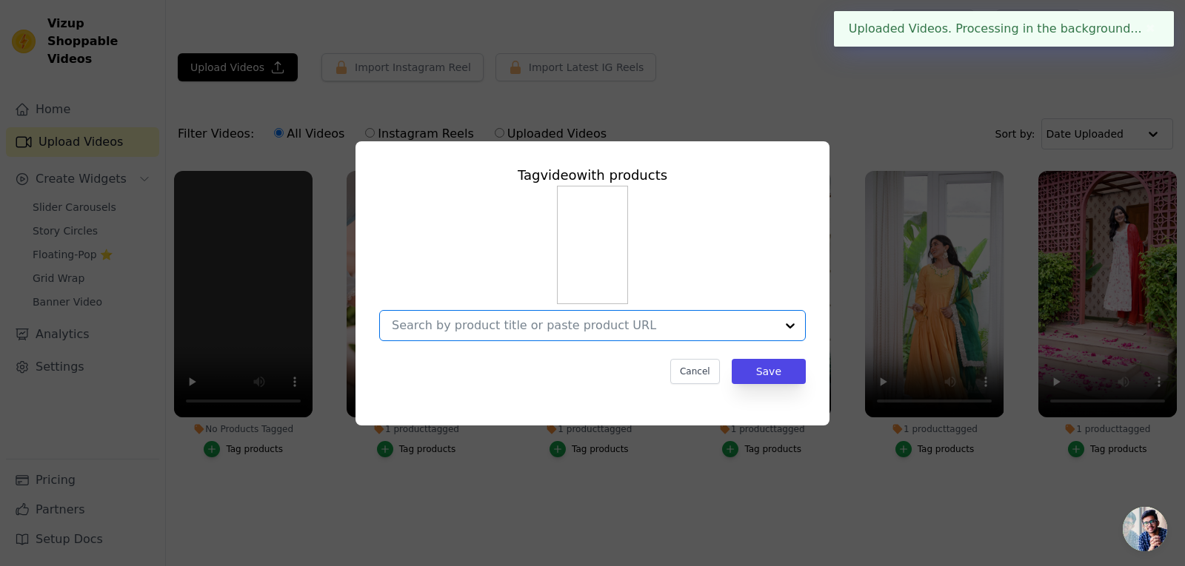
click at [640, 320] on input "No Products Tagged Tag video with products Option undefined, selected. Select i…" at bounding box center [584, 325] width 384 height 14
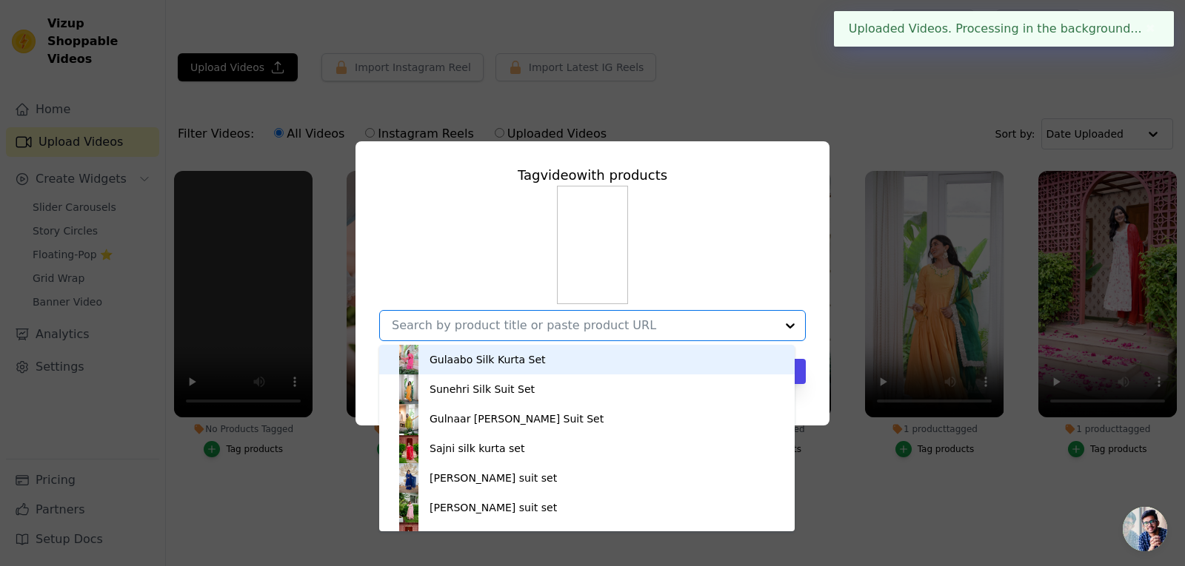
paste input "Gulabika cotton suit set"
type input "Gulabika cotton suit set"
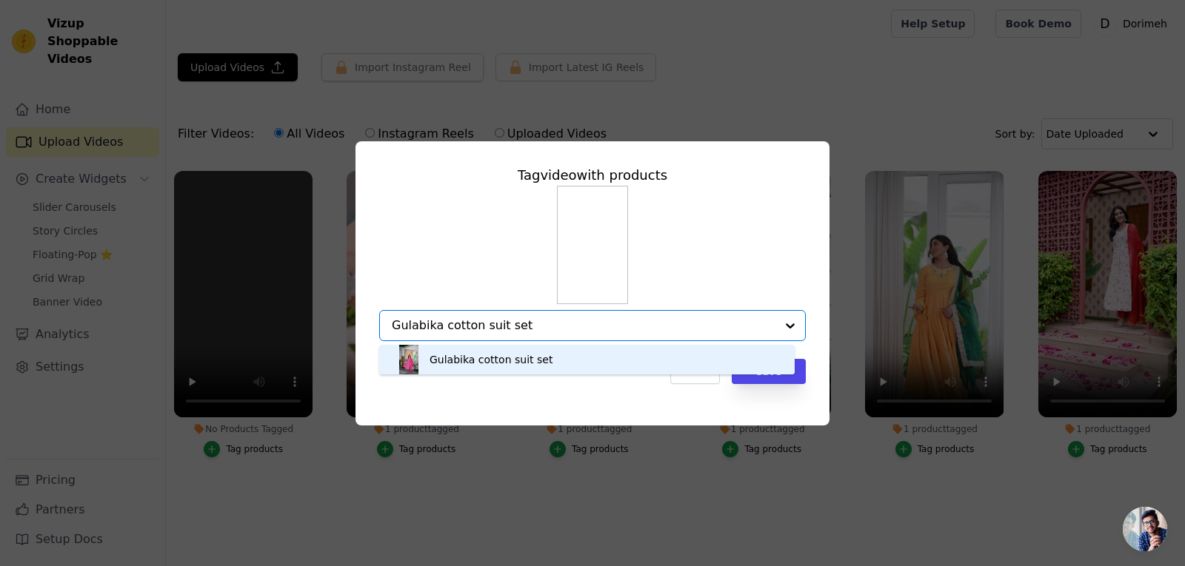
click at [581, 361] on div "Gulabika cotton suit set" at bounding box center [587, 360] width 386 height 30
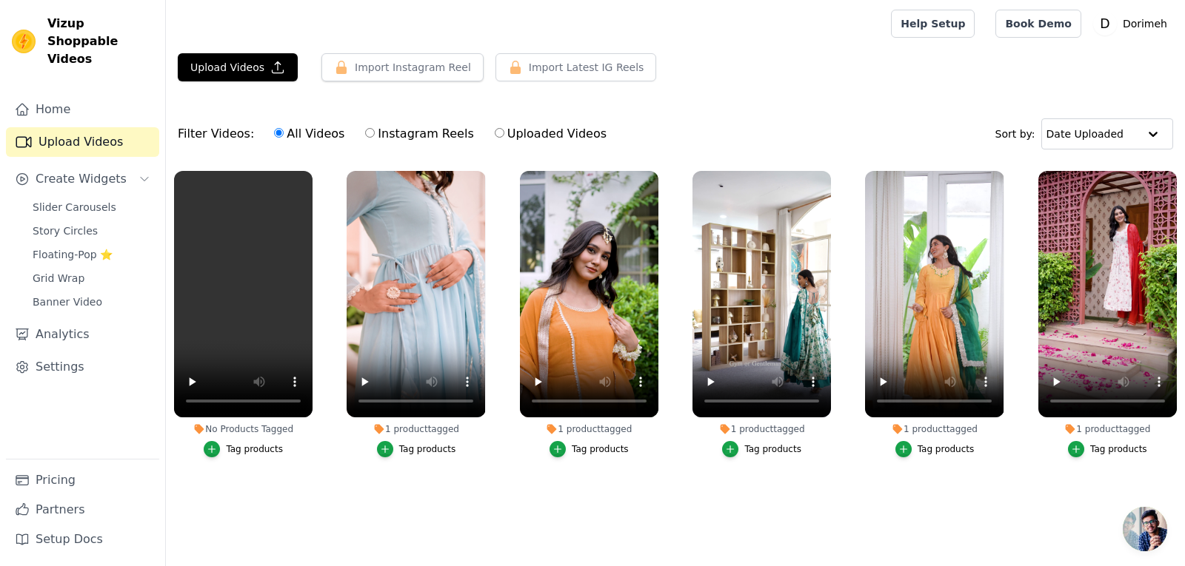
click at [254, 452] on div "Tag products" at bounding box center [254, 450] width 57 height 12
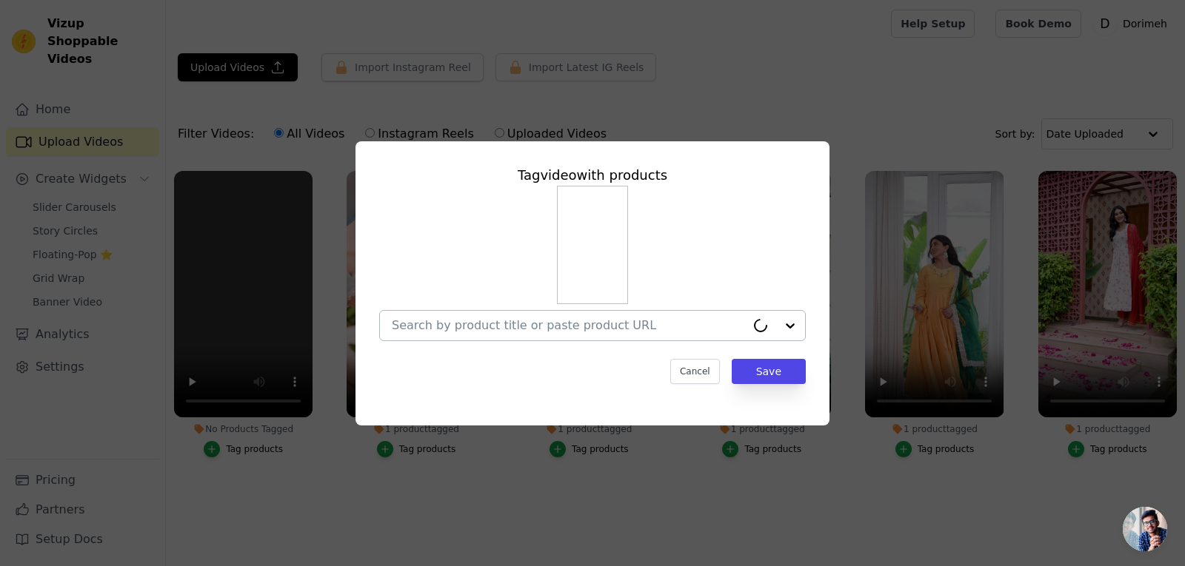
click at [515, 312] on div at bounding box center [569, 326] width 354 height 30
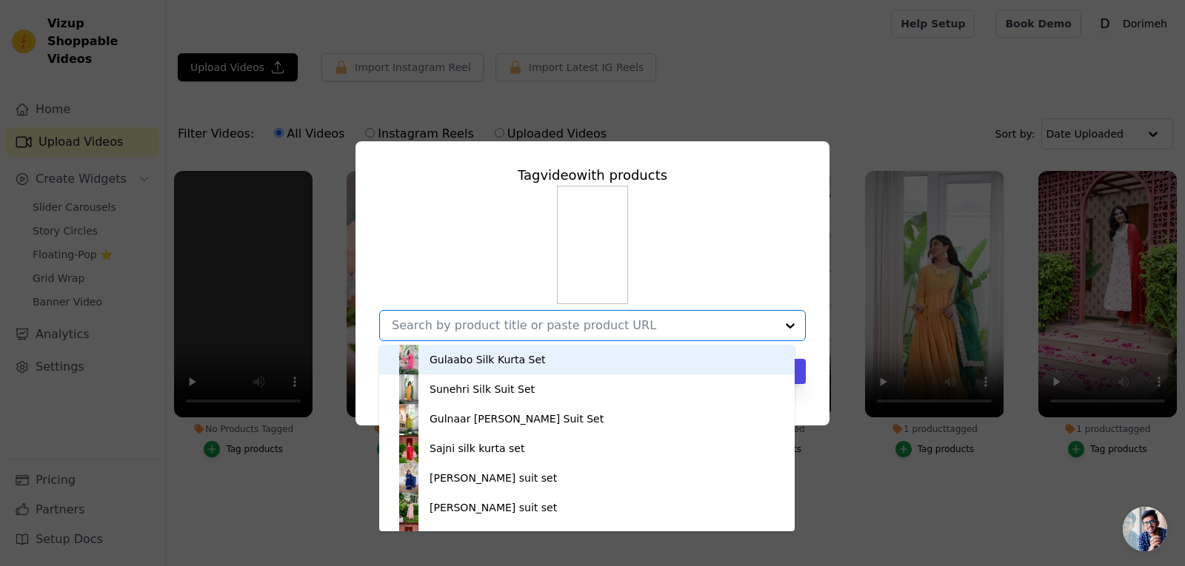
paste input "Gulabika cotton suit set"
type input "Gulabika cotton suit set"
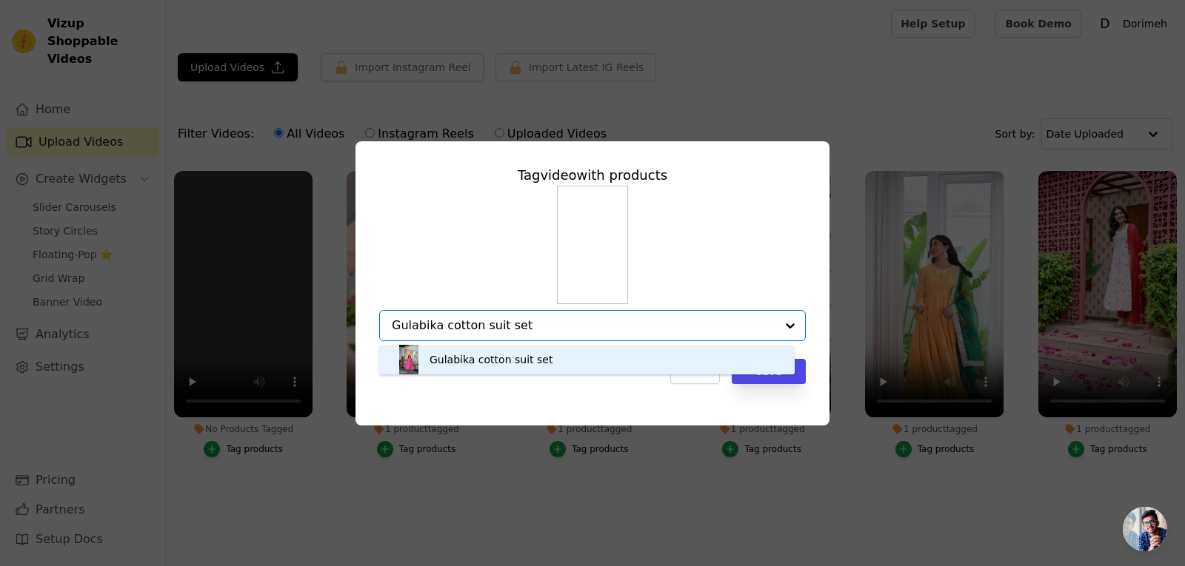
click at [546, 356] on div "Gulabika cotton suit set" at bounding box center [587, 360] width 386 height 30
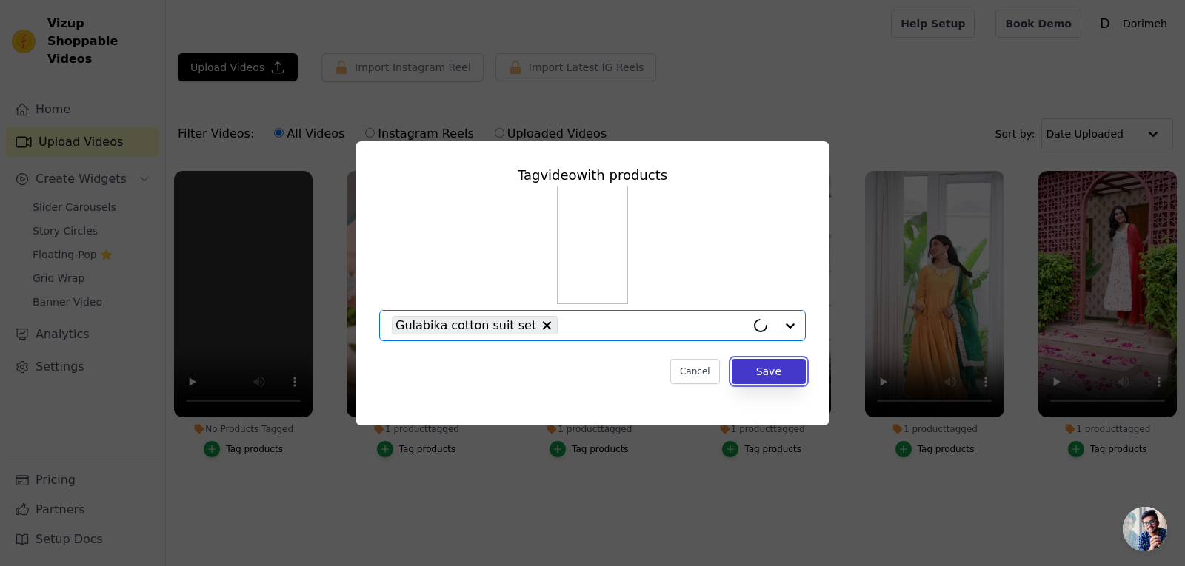
click at [772, 371] on button "Save" at bounding box center [769, 371] width 74 height 25
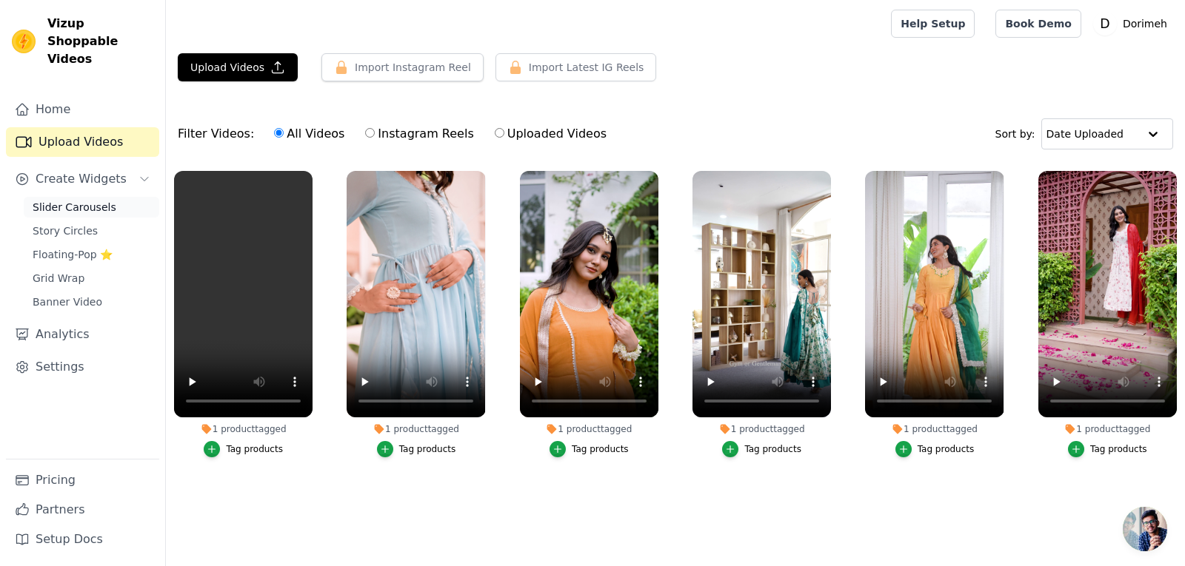
click at [107, 197] on link "Slider Carousels" at bounding box center [92, 207] width 136 height 21
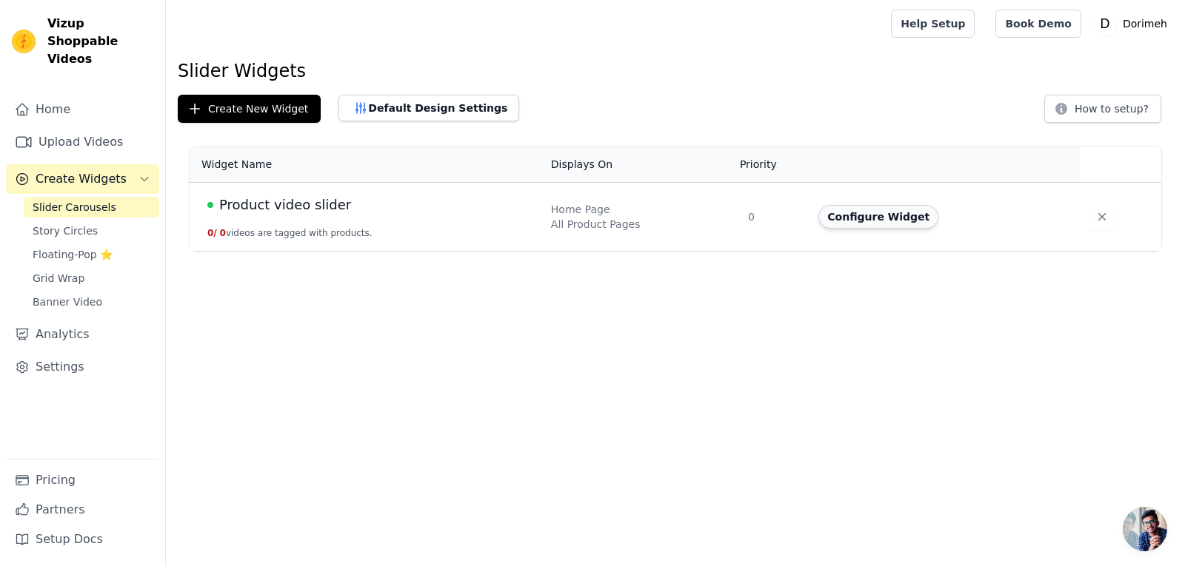
click at [911, 226] on button "Configure Widget" at bounding box center [878, 217] width 120 height 24
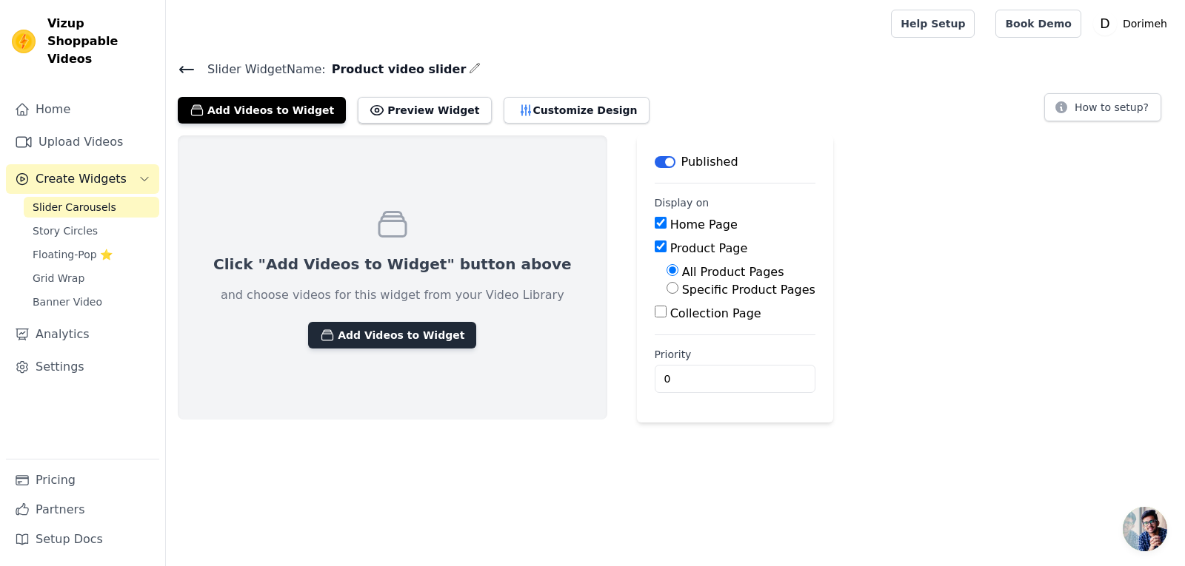
click at [402, 342] on button "Add Videos to Widget" at bounding box center [392, 335] width 168 height 27
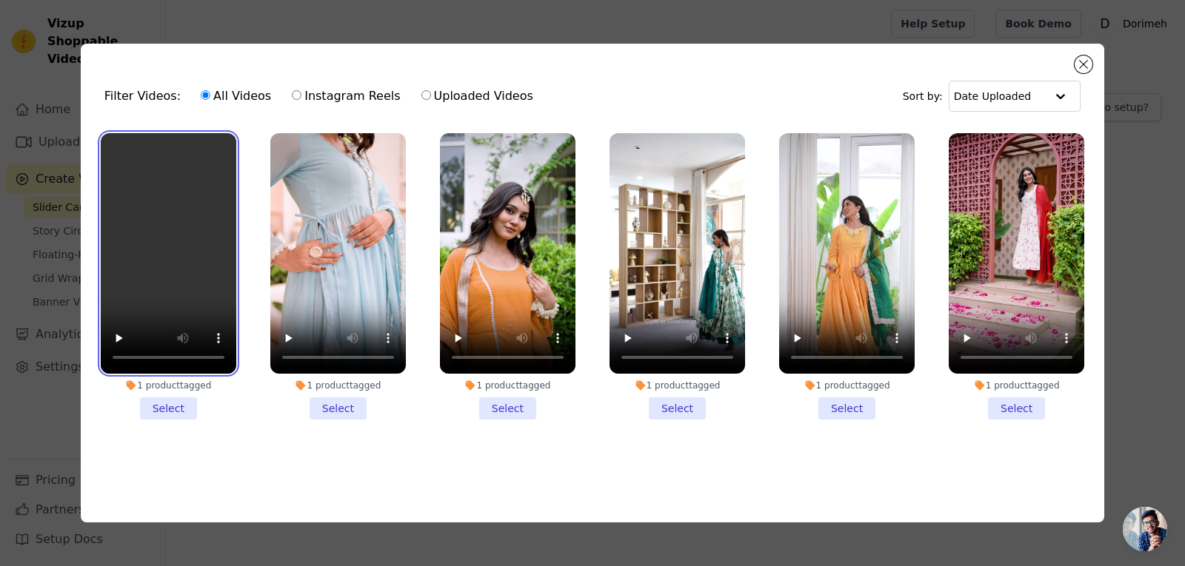
click at [172, 197] on video at bounding box center [169, 253] width 136 height 241
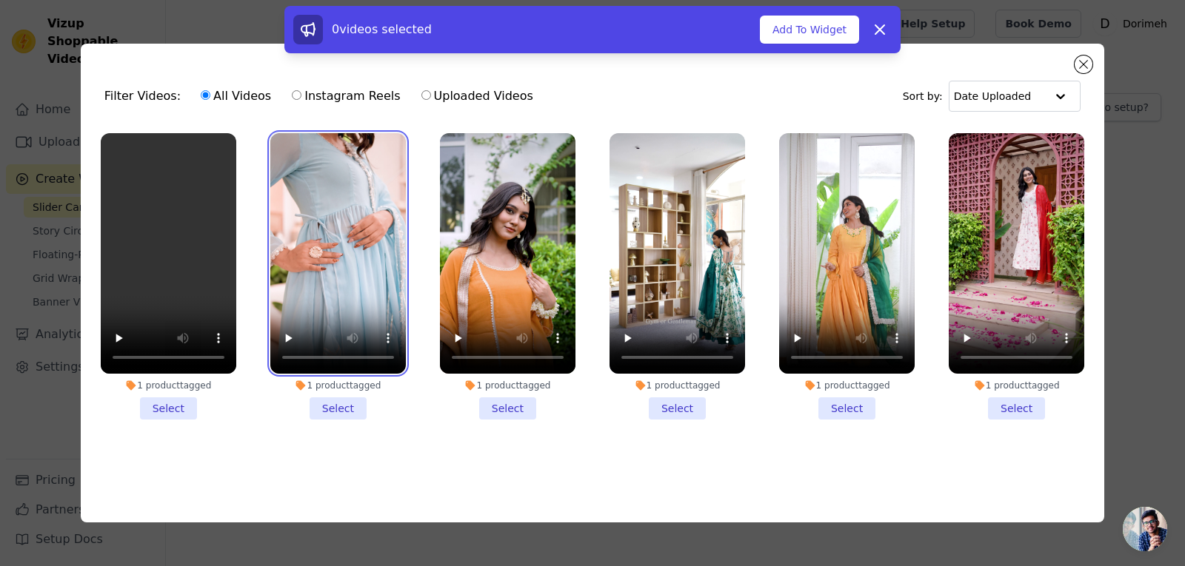
click at [334, 229] on video at bounding box center [338, 253] width 136 height 241
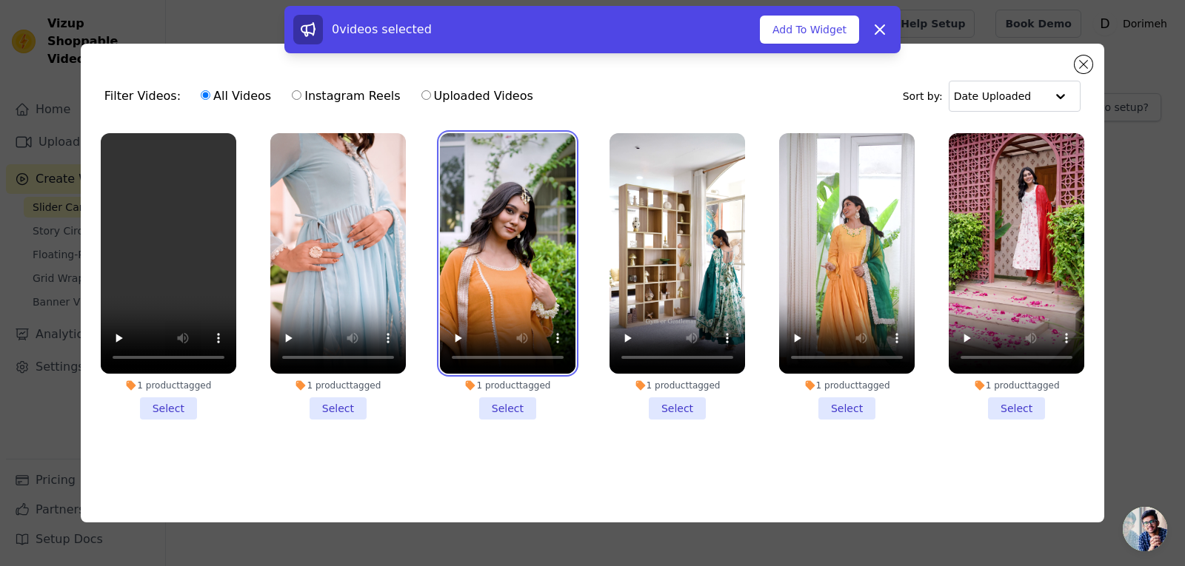
click at [504, 207] on video at bounding box center [508, 253] width 136 height 241
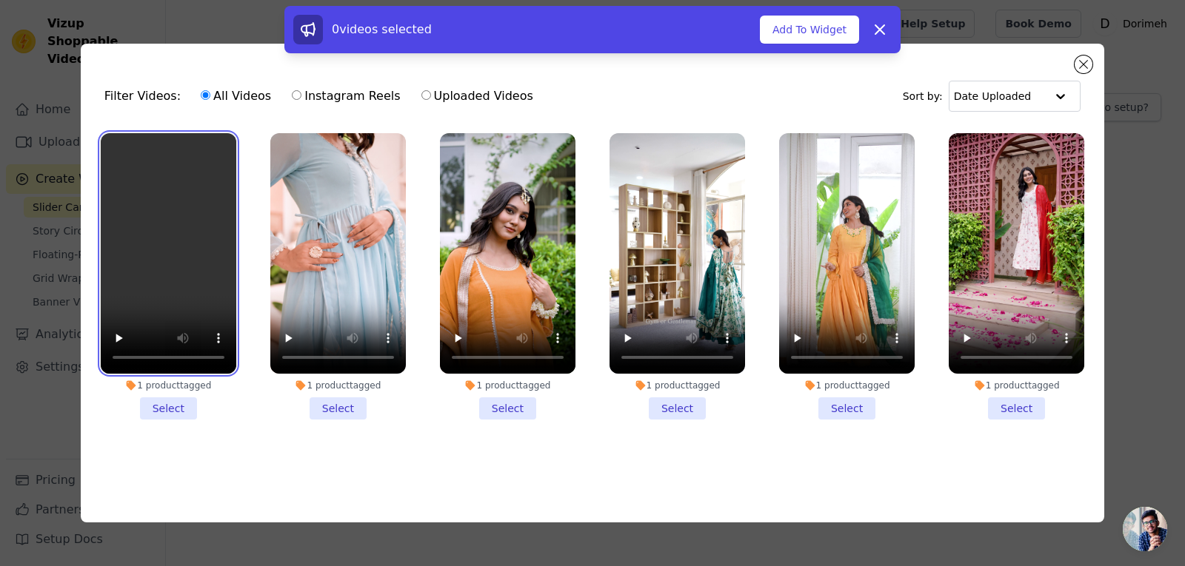
click at [199, 216] on video at bounding box center [169, 253] width 136 height 241
click at [172, 400] on li "1 product tagged Select" at bounding box center [169, 276] width 136 height 287
click at [0, 0] on input "1 product tagged Select" at bounding box center [0, 0] width 0 height 0
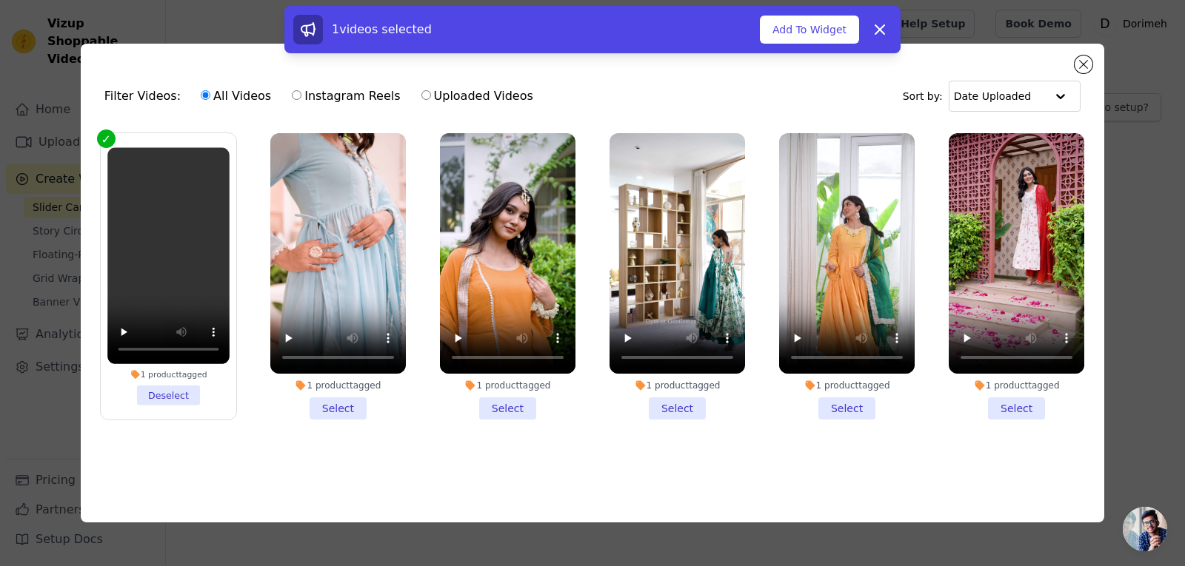
click at [343, 407] on li "1 product tagged Select" at bounding box center [338, 276] width 136 height 287
click at [0, 0] on input "1 product tagged Select" at bounding box center [0, 0] width 0 height 0
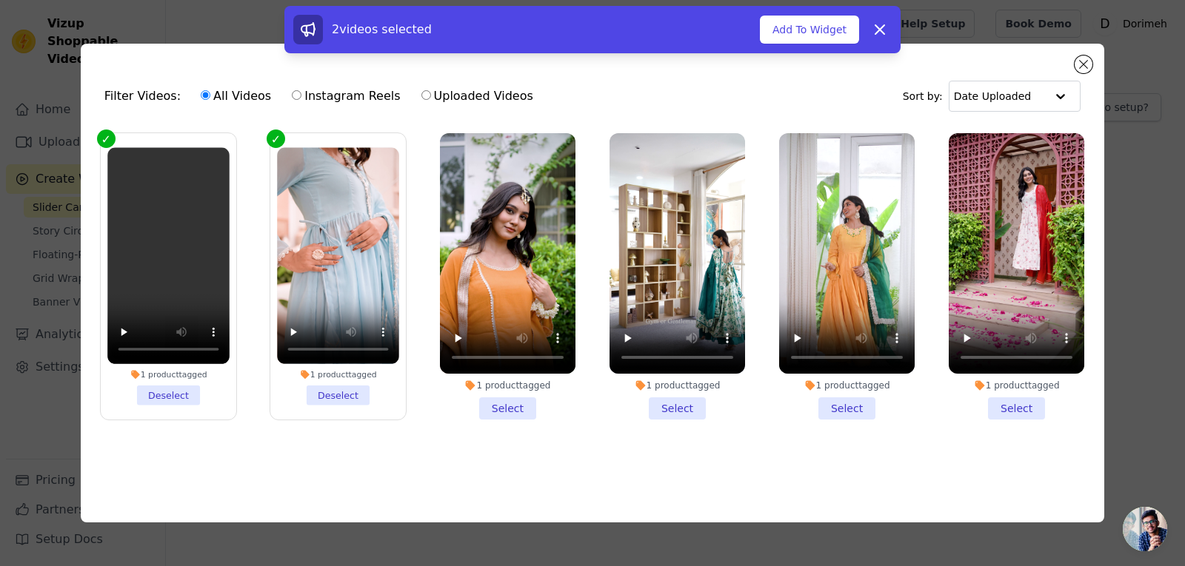
click at [501, 404] on li "1 product tagged Select" at bounding box center [508, 276] width 136 height 287
click at [0, 0] on input "1 product tagged Select" at bounding box center [0, 0] width 0 height 0
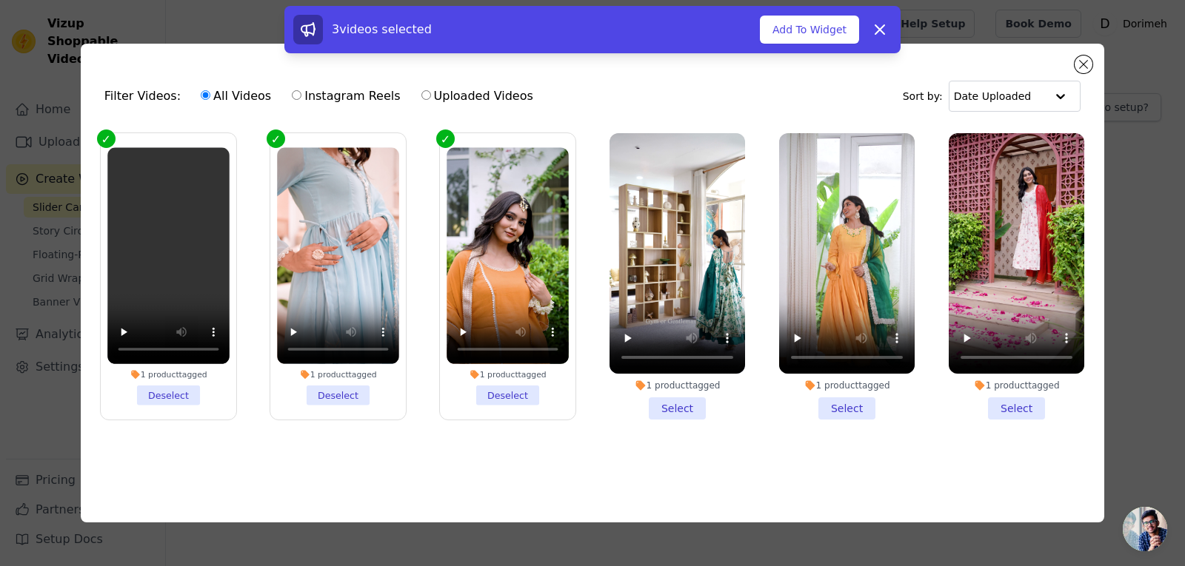
drag, startPoint x: 677, startPoint y: 406, endPoint x: 806, endPoint y: 404, distance: 128.9
click at [682, 407] on li "1 product tagged Select" at bounding box center [677, 276] width 136 height 287
click at [674, 402] on li "1 product tagged Select" at bounding box center [677, 276] width 136 height 287
click at [0, 0] on input "1 product tagged Select" at bounding box center [0, 0] width 0 height 0
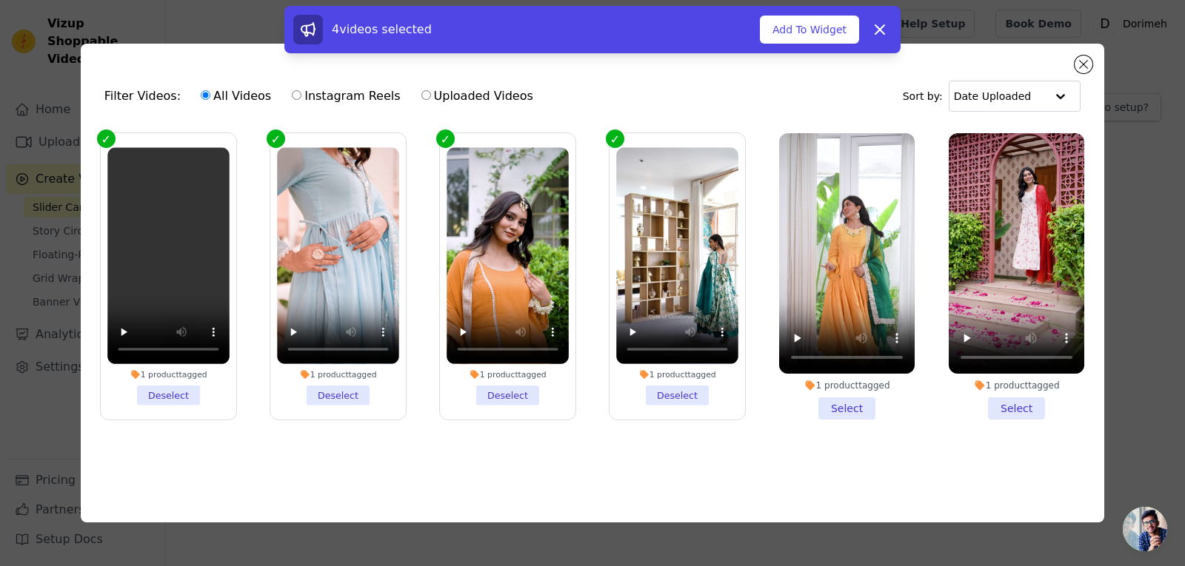
click at [826, 400] on li "1 product tagged Select" at bounding box center [847, 276] width 136 height 287
click at [0, 0] on input "1 product tagged Select" at bounding box center [0, 0] width 0 height 0
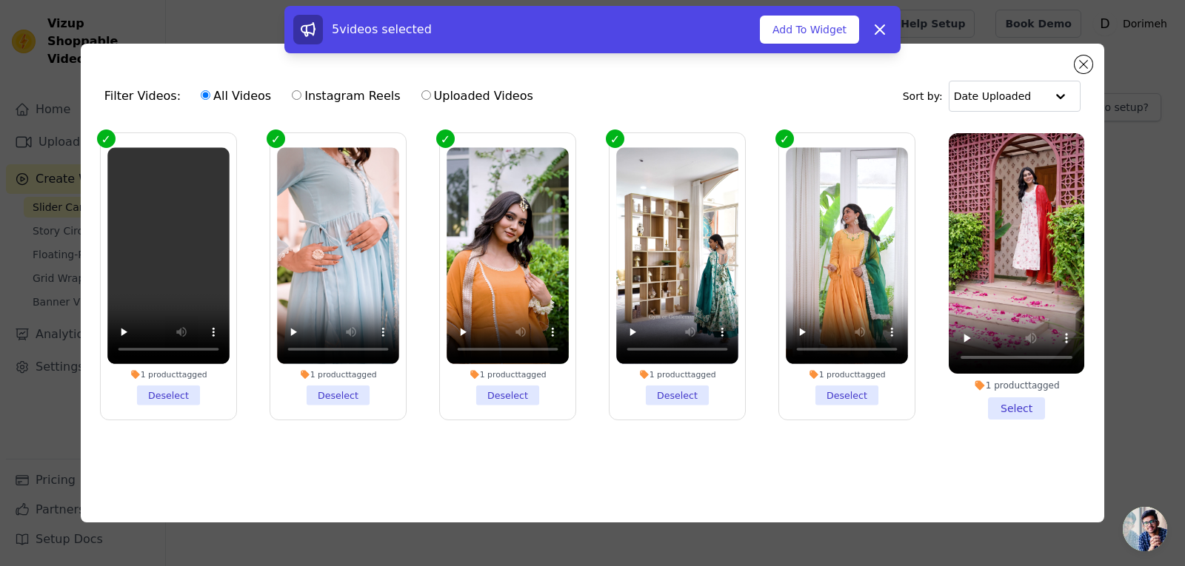
click at [1016, 406] on li "1 product tagged Select" at bounding box center [1017, 276] width 136 height 287
click at [0, 0] on input "1 product tagged Select" at bounding box center [0, 0] width 0 height 0
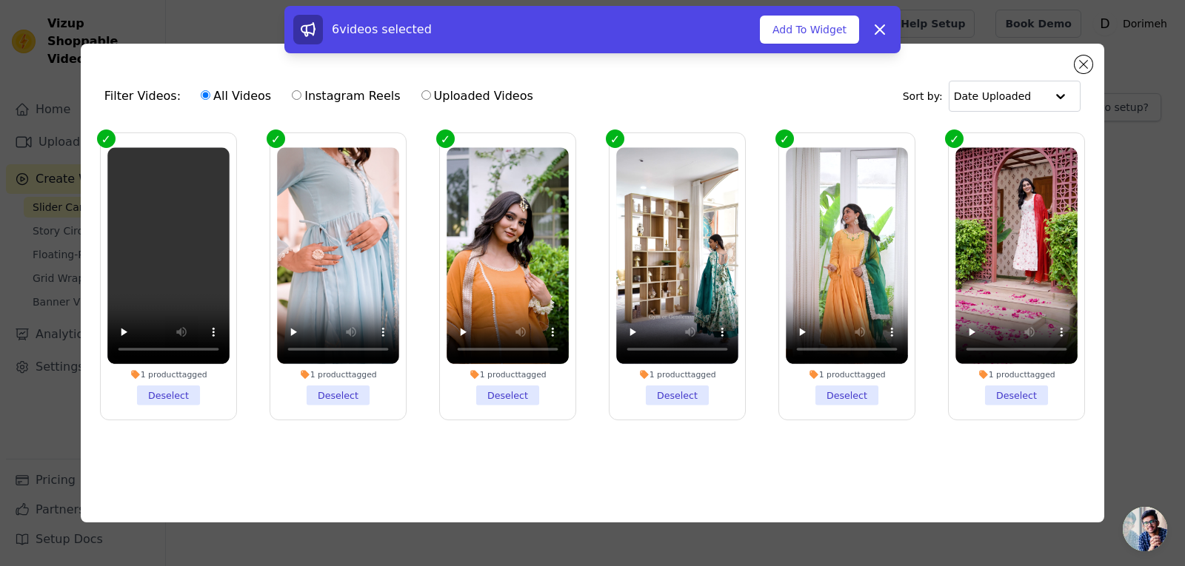
click at [163, 395] on li "1 product tagged Deselect" at bounding box center [168, 276] width 122 height 258
click at [0, 0] on input "1 product tagged Deselect" at bounding box center [0, 0] width 0 height 0
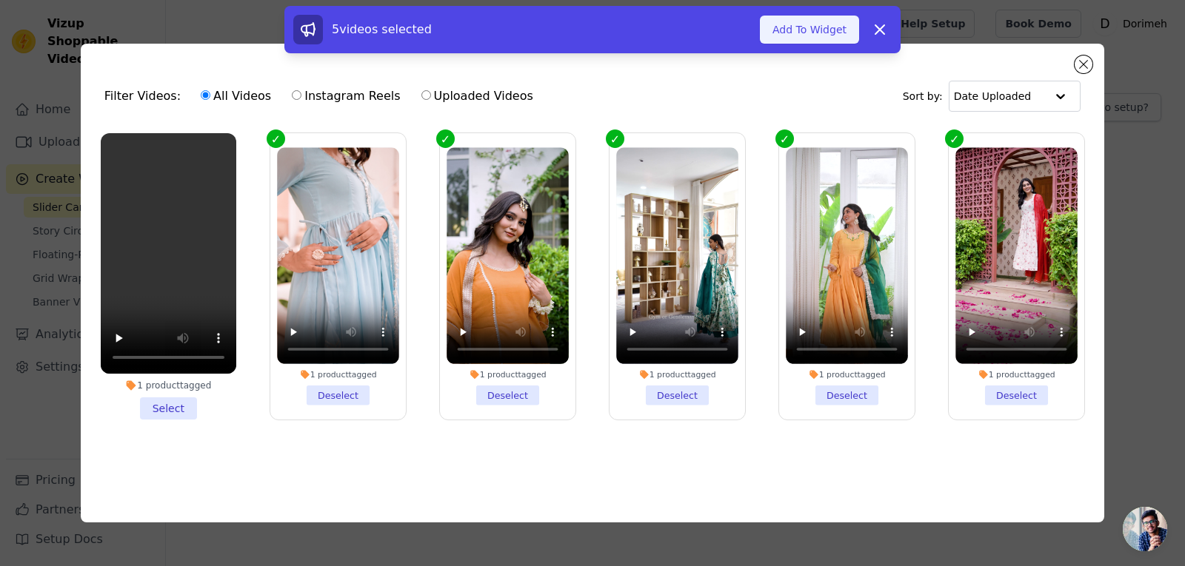
click at [820, 32] on button "Add To Widget" at bounding box center [809, 30] width 99 height 28
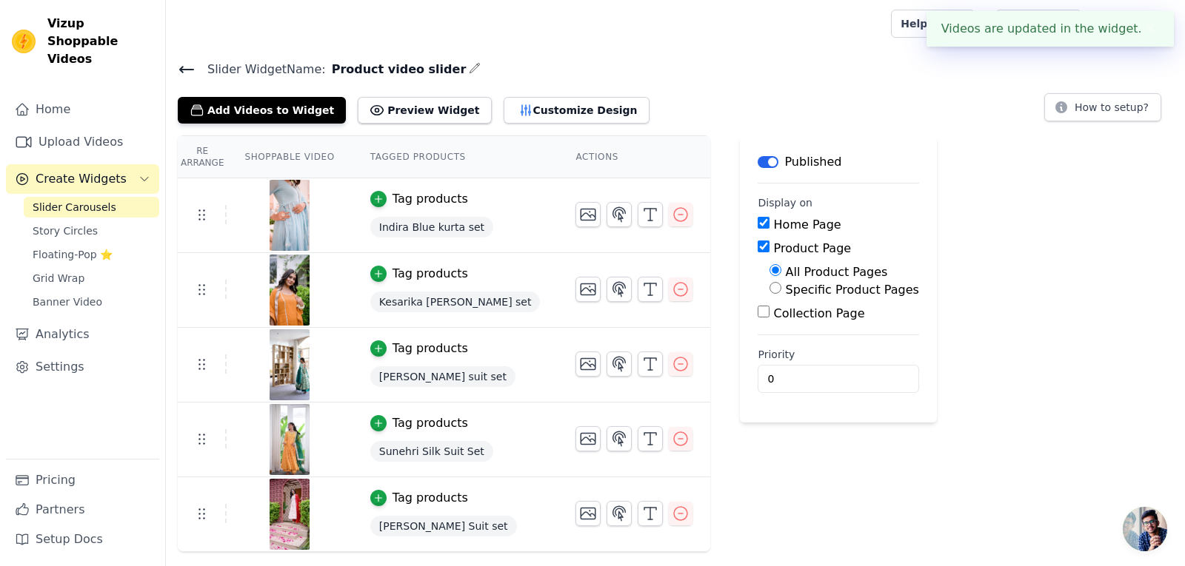
click at [1146, 29] on button "✖" at bounding box center [1150, 29] width 17 height 18
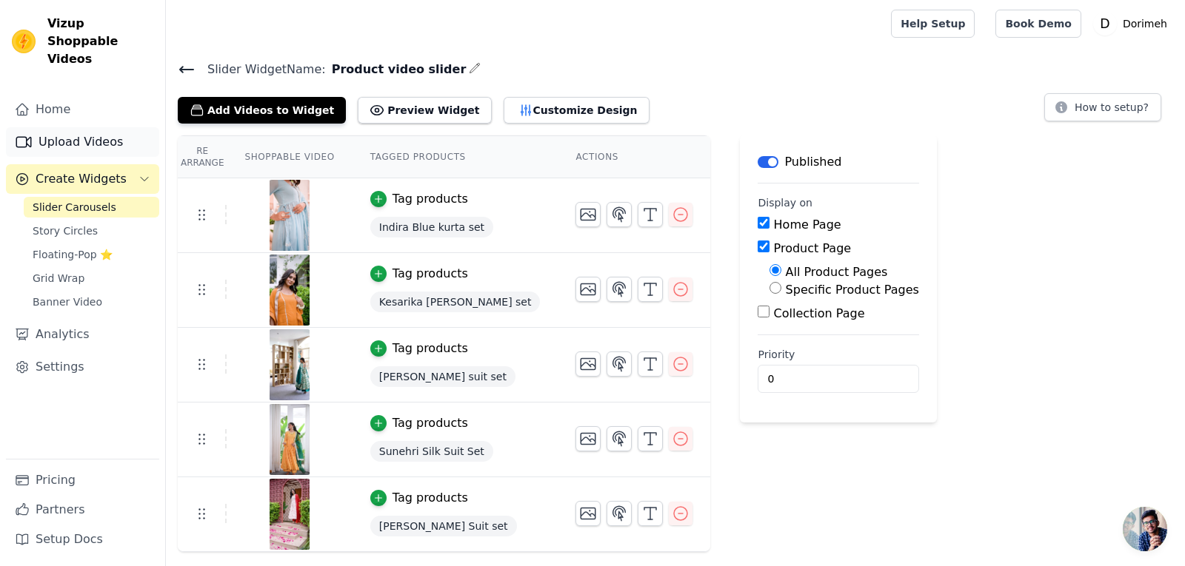
click at [77, 127] on link "Upload Videos" at bounding box center [82, 142] width 153 height 30
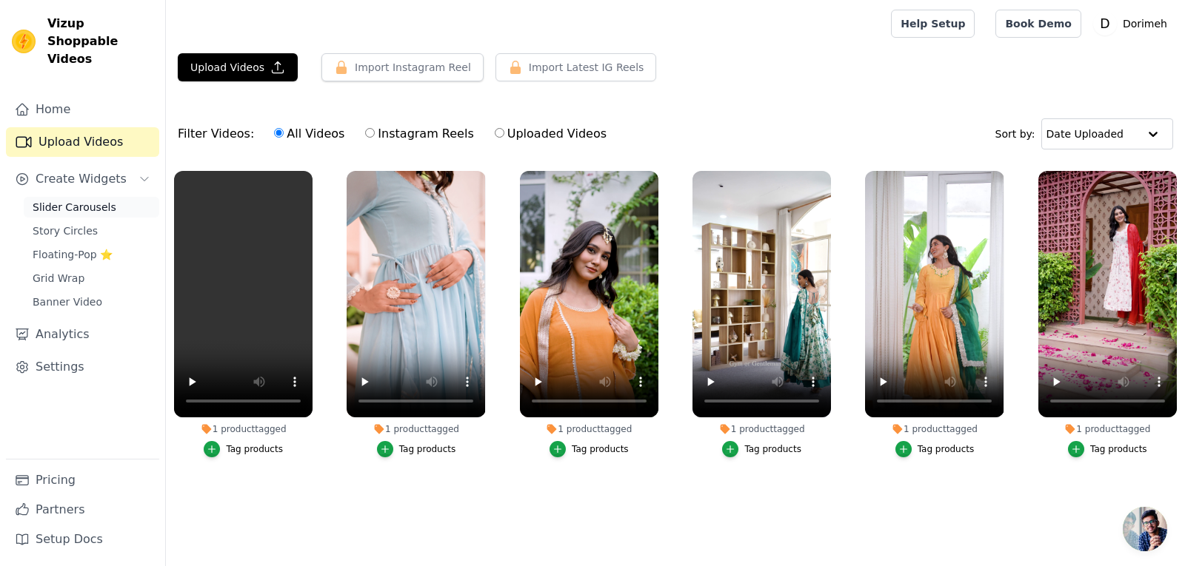
click at [97, 200] on span "Slider Carousels" at bounding box center [75, 207] width 84 height 15
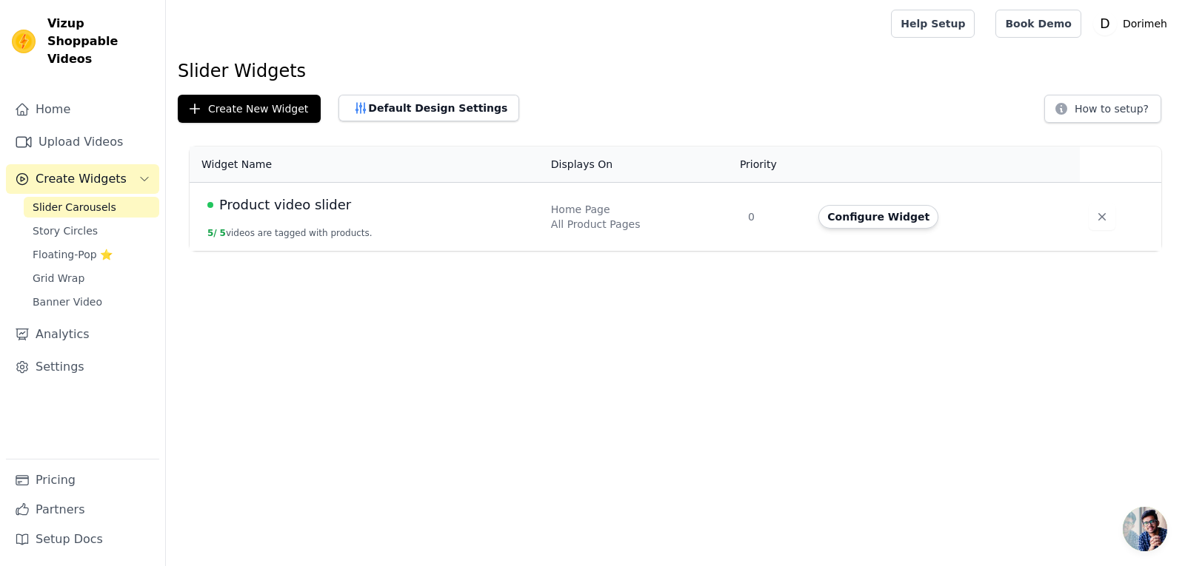
click at [348, 210] on div "Product video slider" at bounding box center [370, 205] width 326 height 21
click at [337, 223] on td "Product video slider 5 / 5 videos are tagged with products." at bounding box center [366, 217] width 352 height 69
drag, startPoint x: 571, startPoint y: 226, endPoint x: 645, endPoint y: 225, distance: 74.0
click at [589, 226] on div "All Product Pages" at bounding box center [640, 224] width 179 height 15
click at [849, 215] on button "Configure Widget" at bounding box center [878, 217] width 120 height 24
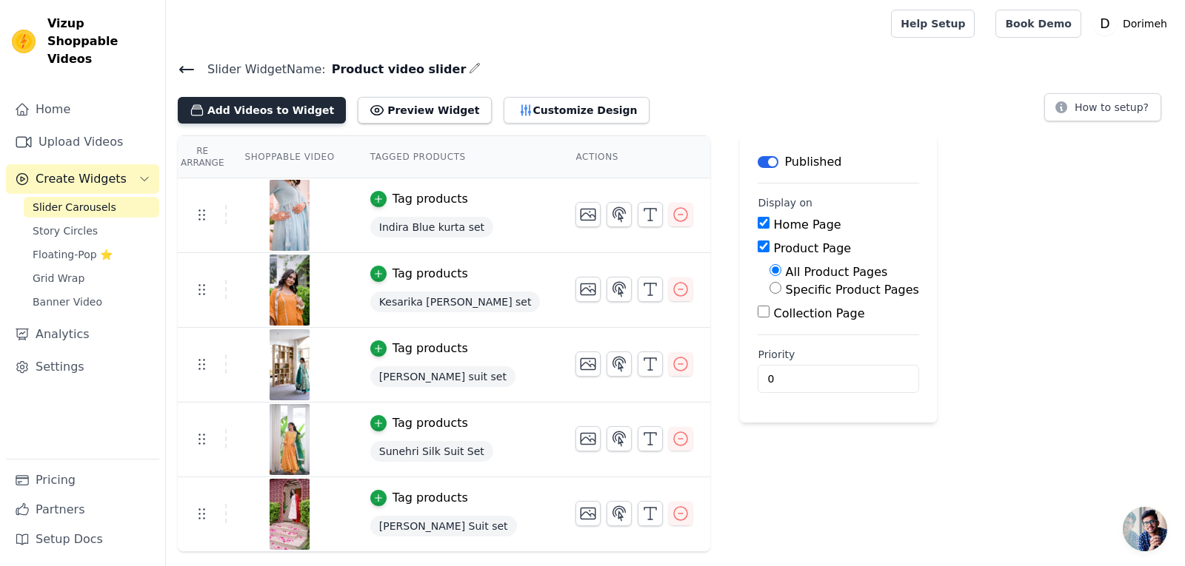
click at [281, 117] on button "Add Videos to Widget" at bounding box center [262, 110] width 168 height 27
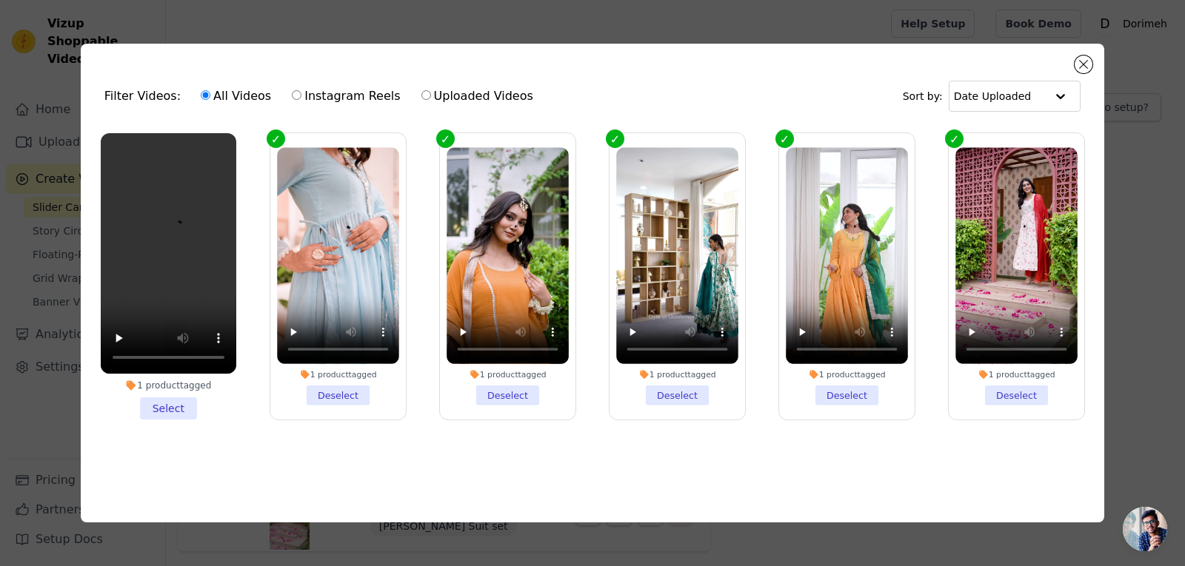
click at [184, 404] on li "1 product tagged Select" at bounding box center [169, 276] width 136 height 287
click at [0, 0] on input "1 product tagged Select" at bounding box center [0, 0] width 0 height 0
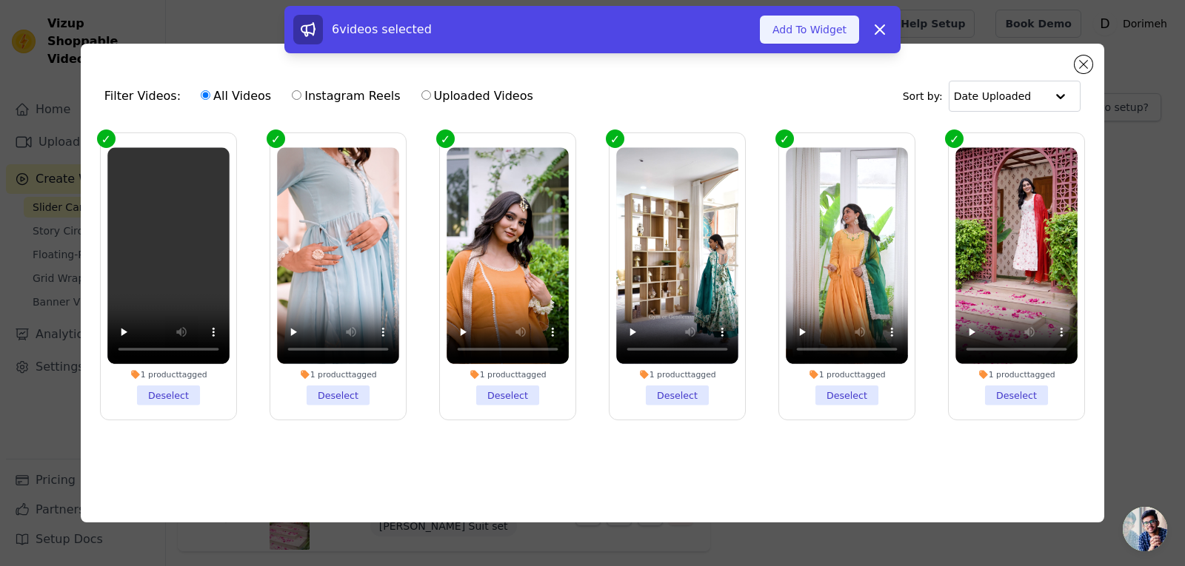
click at [825, 20] on button "Add To Widget" at bounding box center [809, 30] width 99 height 28
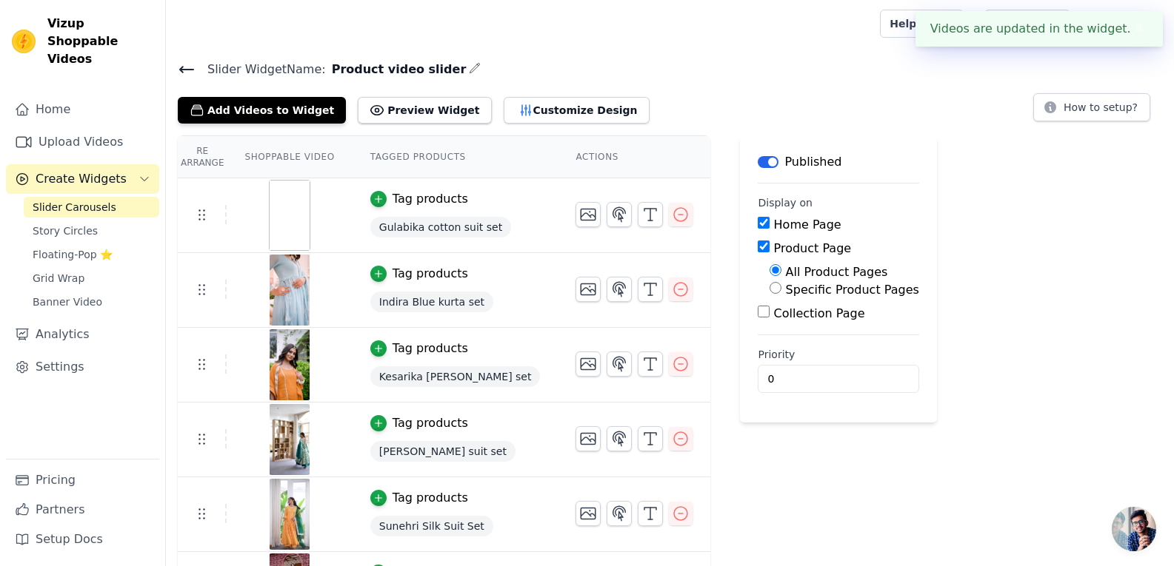
click at [1141, 27] on button "✖" at bounding box center [1139, 29] width 17 height 18
